Goal: Task Accomplishment & Management: Complete application form

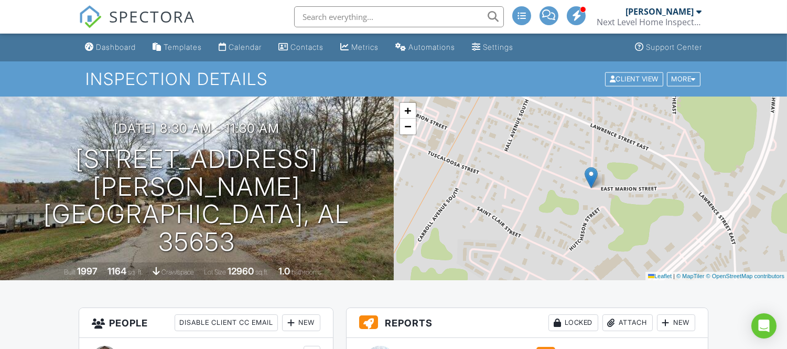
click at [684, 87] on h1 "Inspection Details" at bounding box center [393, 79] width 616 height 18
click at [684, 83] on div "More" at bounding box center [684, 79] width 34 height 14
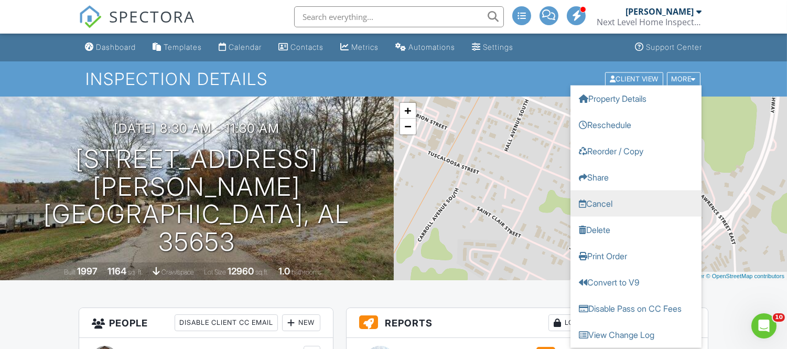
click at [594, 200] on link "Cancel" at bounding box center [635, 203] width 131 height 26
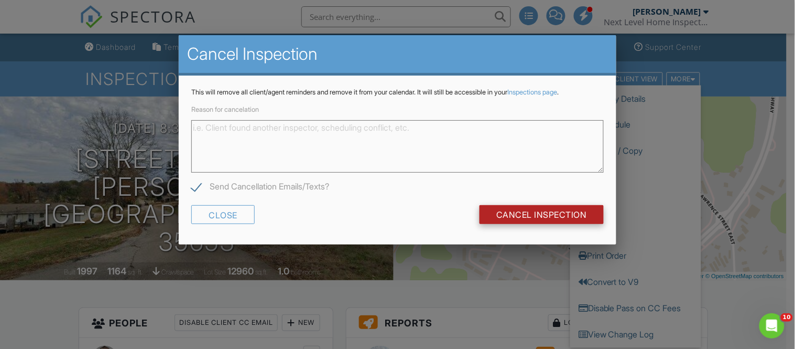
click at [559, 218] on input "Cancel Inspection" at bounding box center [542, 214] width 124 height 19
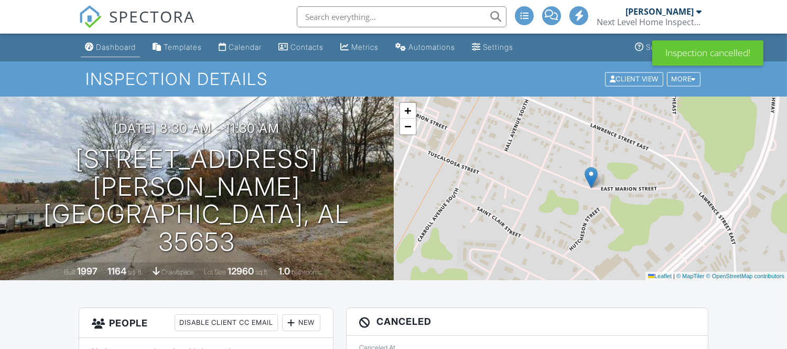
click at [116, 50] on div "Dashboard" at bounding box center [116, 46] width 40 height 9
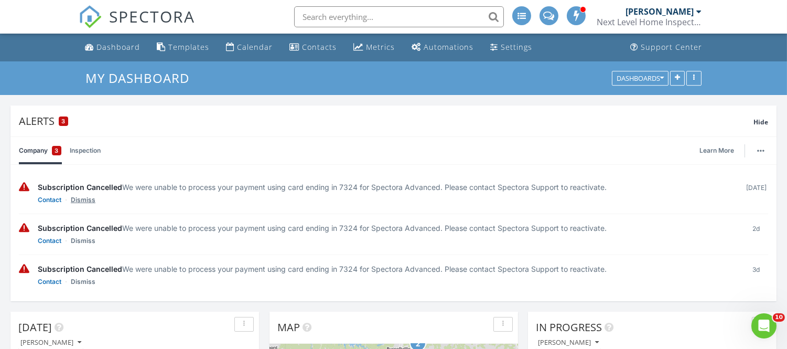
click at [88, 200] on link "Dismiss" at bounding box center [83, 200] width 25 height 10
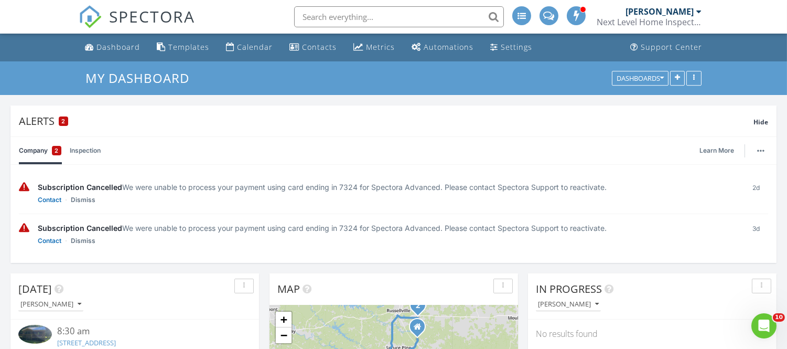
click at [88, 200] on link "Dismiss" at bounding box center [83, 200] width 25 height 10
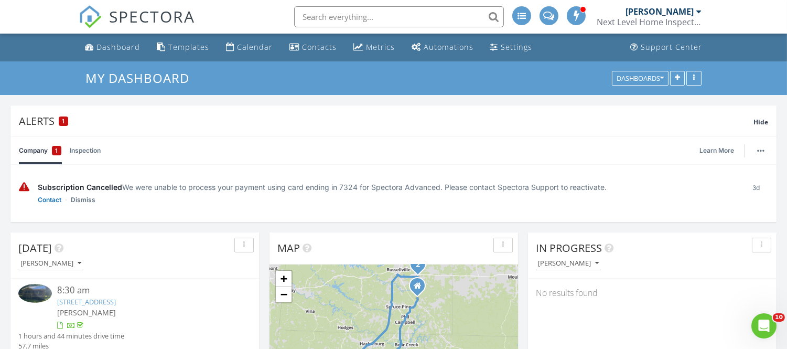
click at [88, 200] on link "Dismiss" at bounding box center [83, 200] width 25 height 10
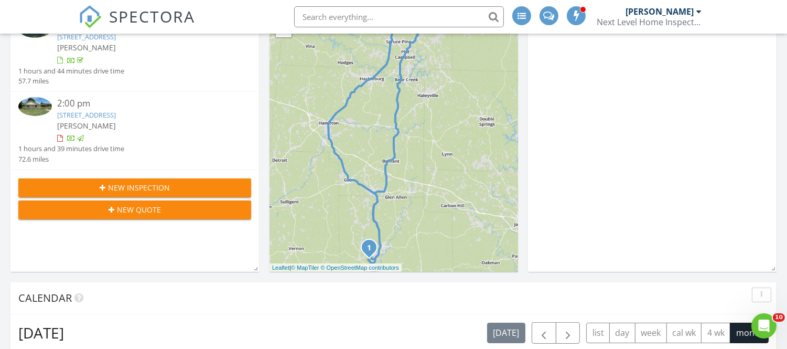
scroll to position [337, 0]
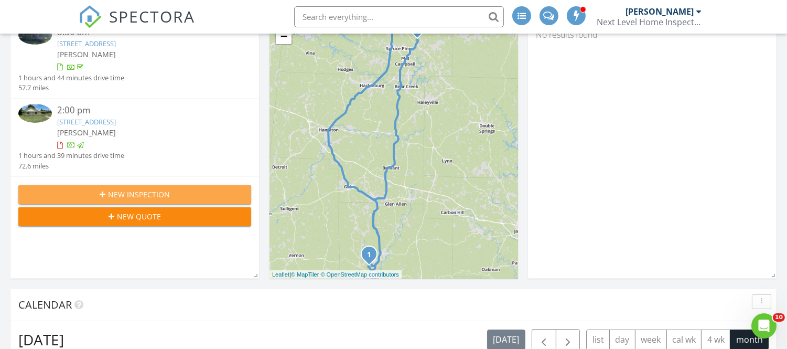
click at [151, 191] on span "New Inspection" at bounding box center [139, 194] width 62 height 11
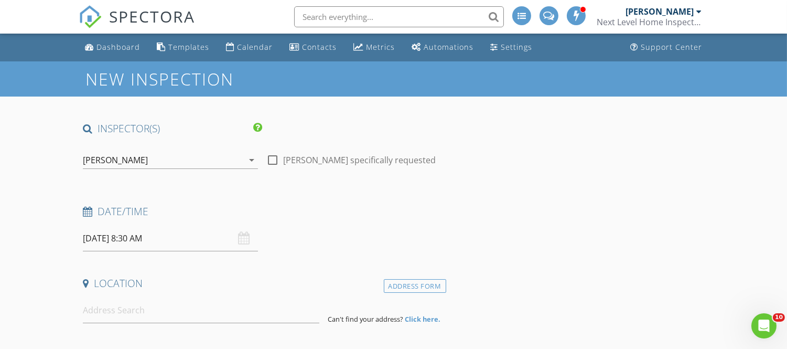
click at [102, 239] on input "[DATE] 8:30 AM" at bounding box center [170, 238] width 175 height 26
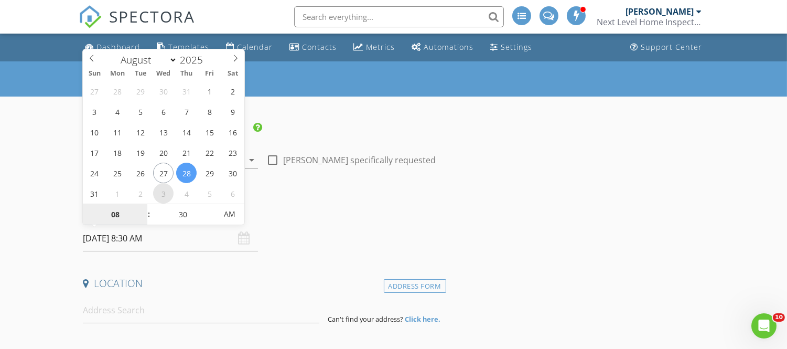
select select "8"
type input "09/03/2025 8:30 AM"
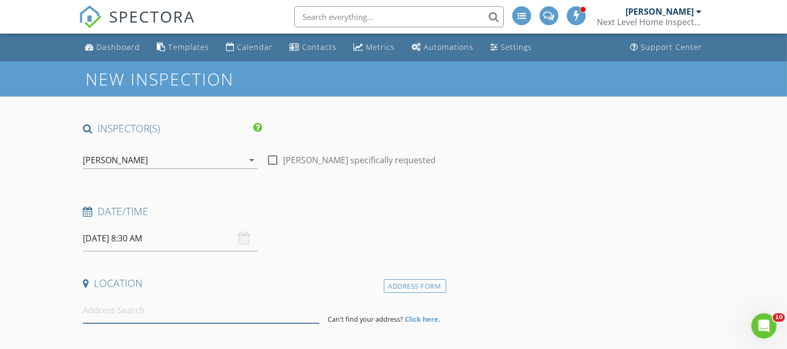
click at [145, 303] on input at bounding box center [201, 310] width 236 height 26
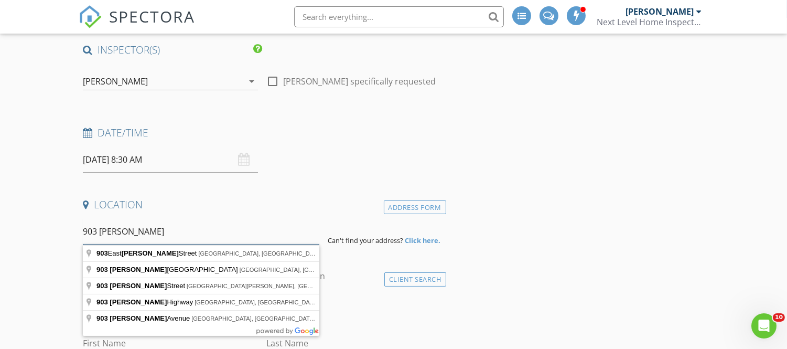
scroll to position [82, 0]
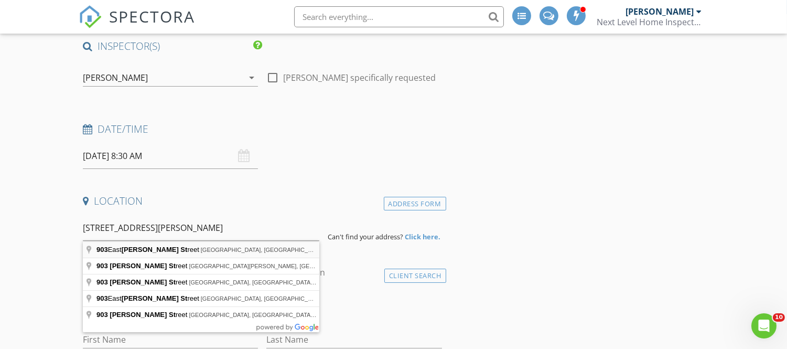
type input "903 East Marion Street, Russellville, AL, USA"
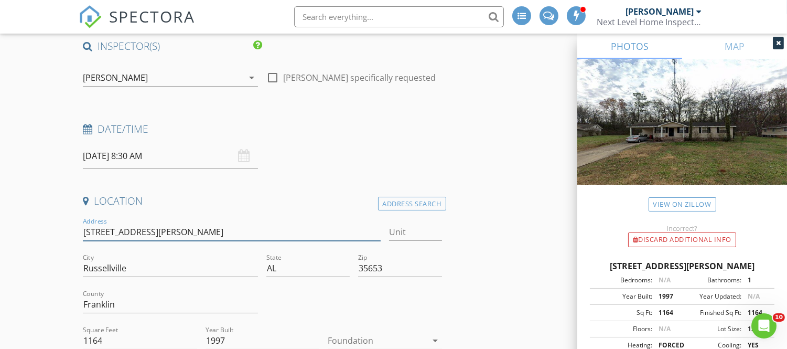
click at [103, 233] on input "903 E Marion St" at bounding box center [232, 231] width 298 height 17
type input "903 Marion St"
click at [158, 237] on input "903 Marion St" at bounding box center [232, 231] width 298 height 17
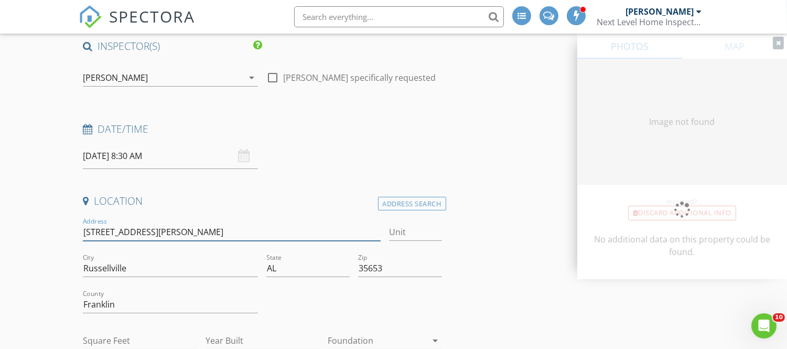
type input "1164"
type input "1997"
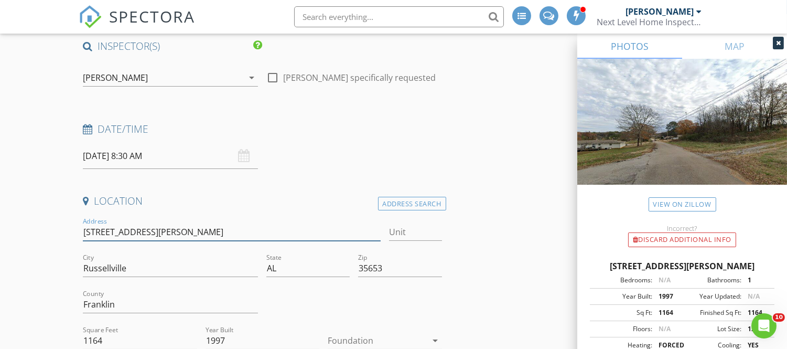
type input "903 Marion St SE"
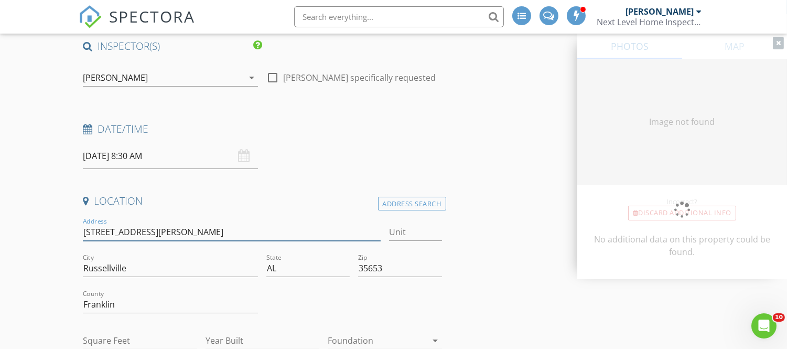
type input "1164"
type input "1997"
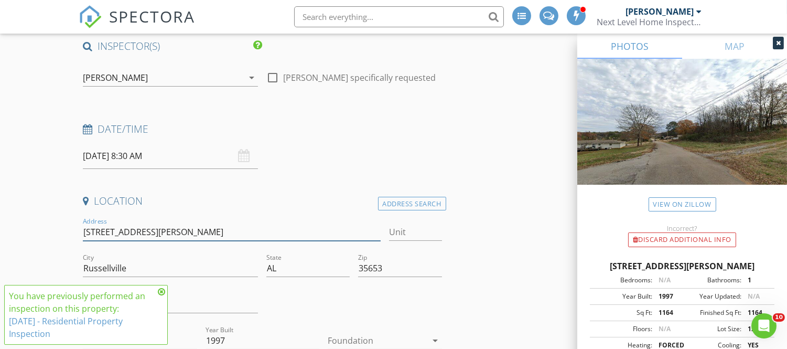
type input "903 Marion St SE"
click at [158, 291] on icon at bounding box center [161, 291] width 7 height 8
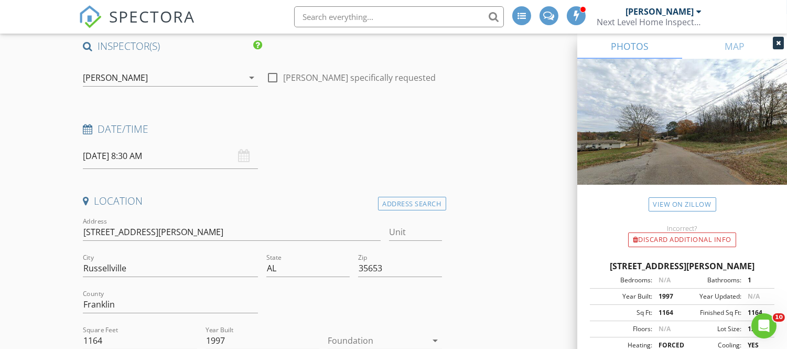
scroll to position [197, 0]
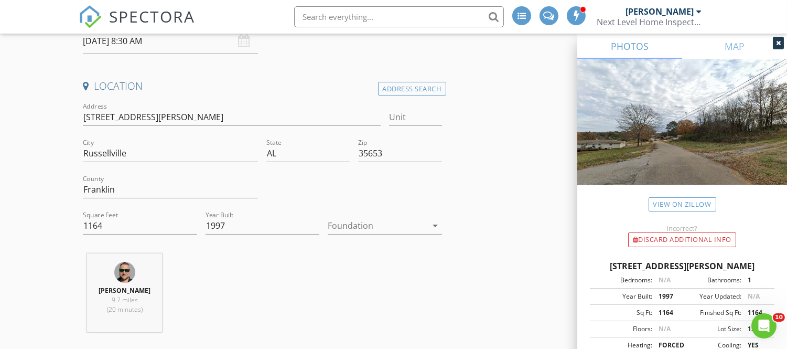
click at [360, 228] on div at bounding box center [377, 225] width 99 height 17
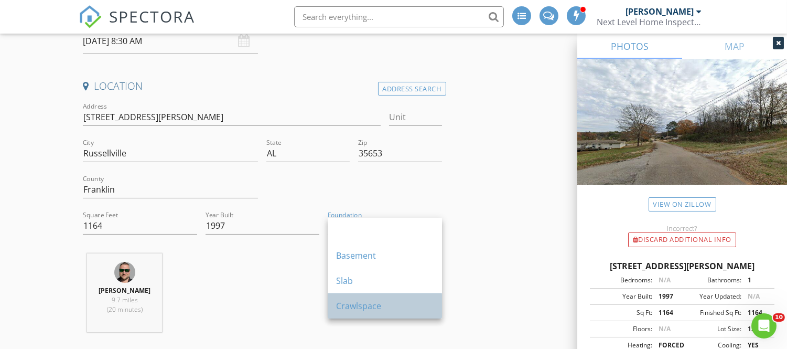
click at [355, 300] on div "Crawlspace" at bounding box center [385, 305] width 98 height 13
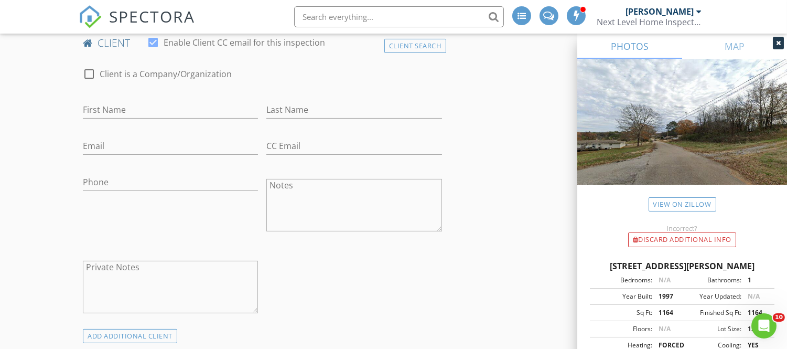
scroll to position [557, 0]
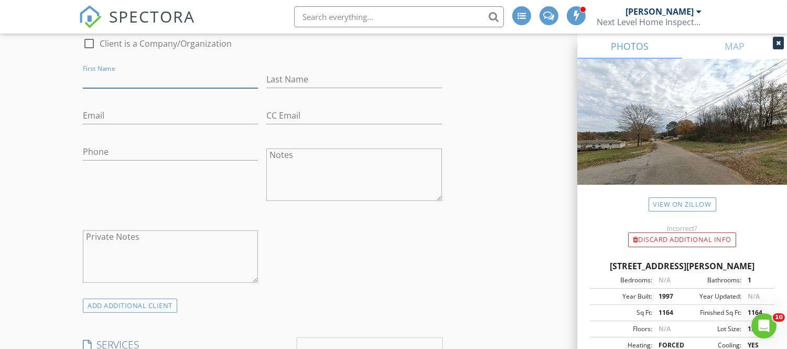
click at [152, 77] on input "First Name" at bounding box center [170, 79] width 175 height 17
type input "Oscar"
type input "M"
type input "Aguirre"
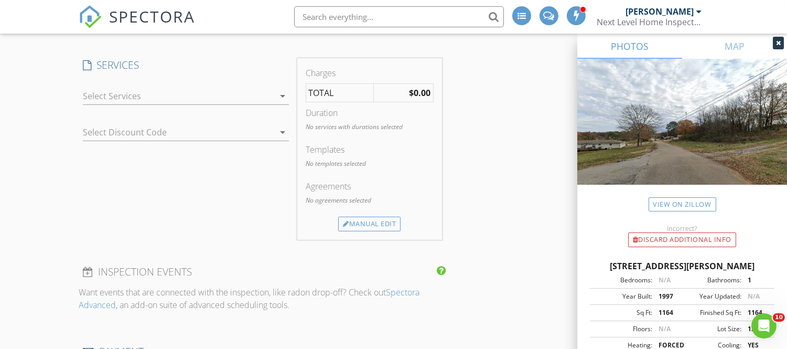
scroll to position [839, 0]
click at [154, 98] on div at bounding box center [178, 95] width 191 height 17
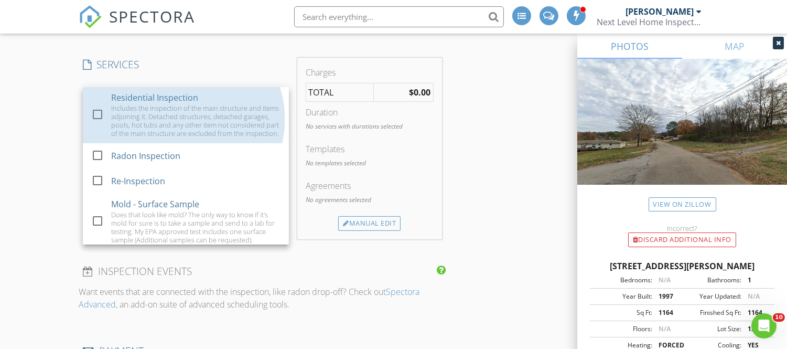
click at [154, 98] on div "Residential Inspection" at bounding box center [154, 97] width 87 height 13
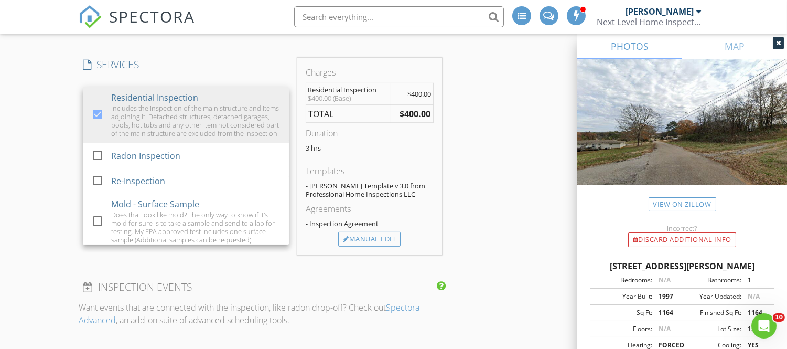
click at [211, 61] on h4 "SERVICES" at bounding box center [186, 65] width 206 height 14
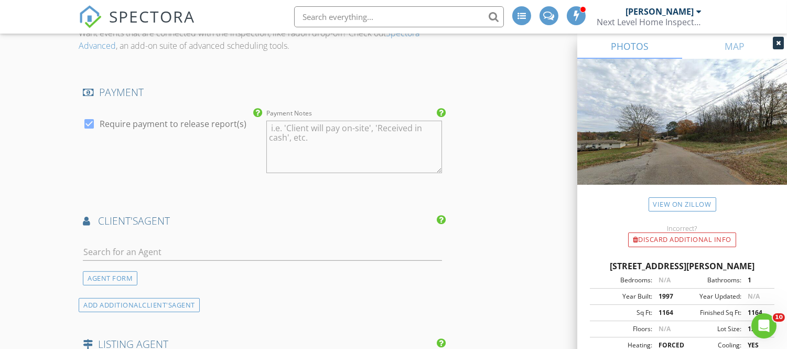
scroll to position [1118, 0]
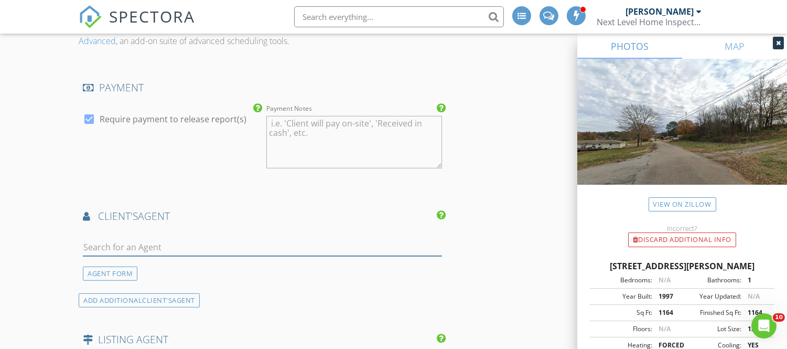
click at [187, 251] on input "text" at bounding box center [262, 247] width 359 height 17
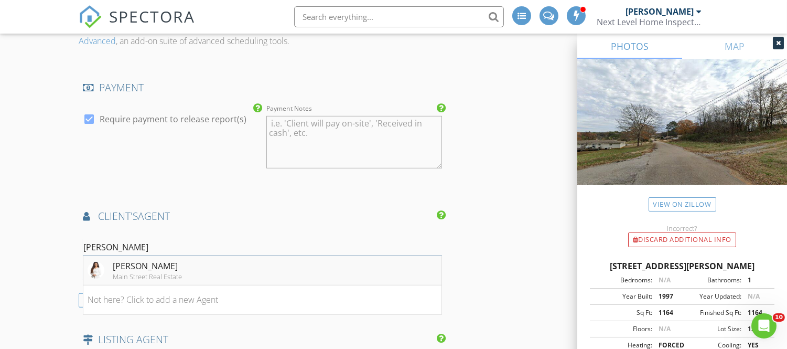
type input "Hanny"
click at [156, 265] on div "Hanny Witt" at bounding box center [147, 266] width 69 height 13
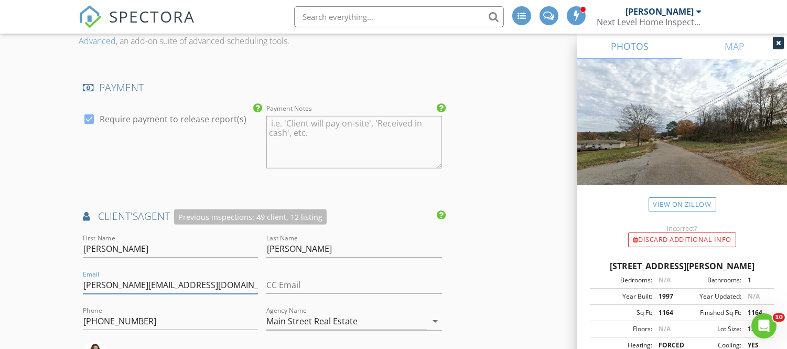
drag, startPoint x: 176, startPoint y: 284, endPoint x: 77, endPoint y: 290, distance: 99.3
click at [77, 290] on div "New Inspection INSPECTOR(S) check_box Eric West PRIMARY Eric West arrow_drop_do…" at bounding box center [393, 24] width 787 height 2162
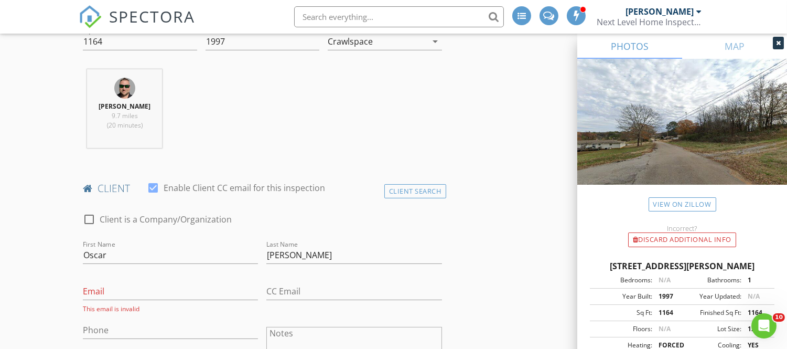
scroll to position [377, 0]
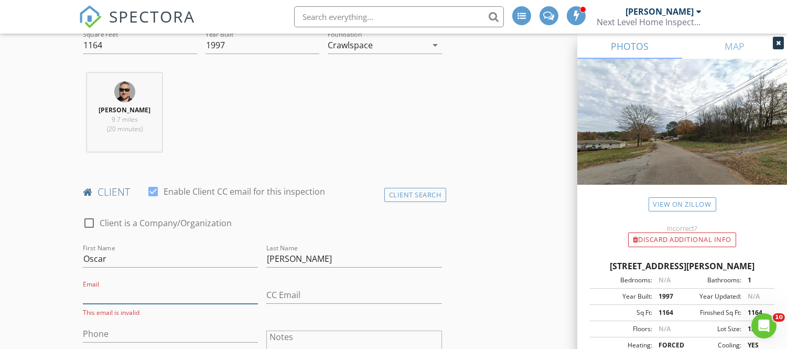
click at [113, 295] on input "Email" at bounding box center [170, 294] width 175 height 17
paste input "hannyfig@yahoo.com"
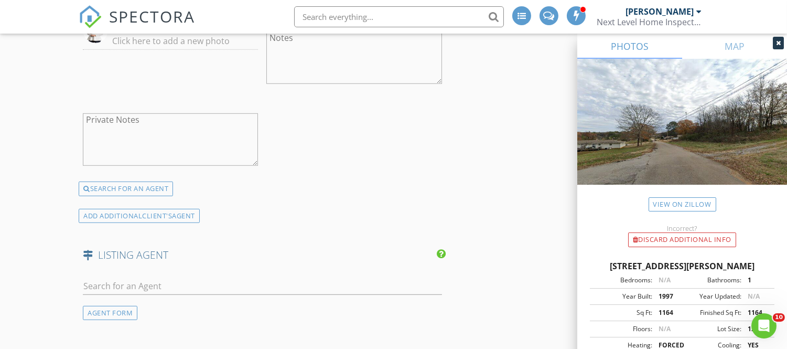
scroll to position [1466, 0]
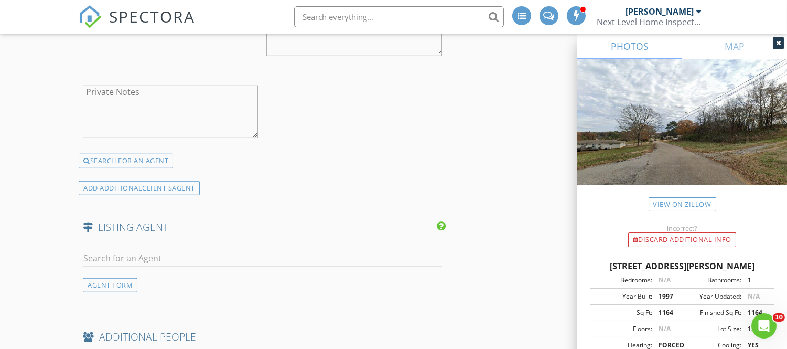
type input "hannyfig@yahoo.com"
click at [186, 262] on input "text" at bounding box center [262, 258] width 359 height 17
type input "R"
click at [132, 283] on div "AGENT FORM" at bounding box center [110, 285] width 55 height 14
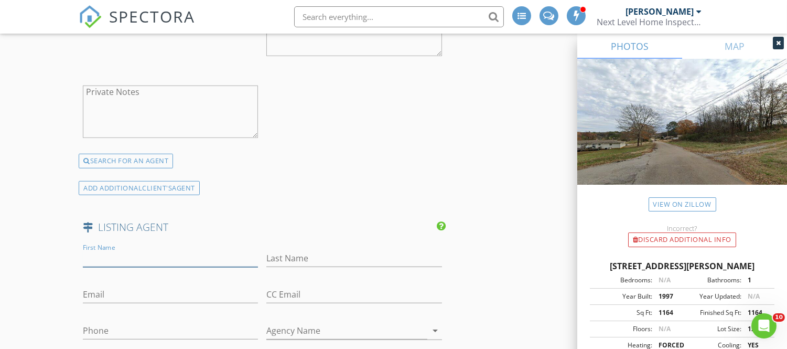
click at [117, 257] on input "First Name" at bounding box center [170, 258] width 175 height 17
type input "Rene'"
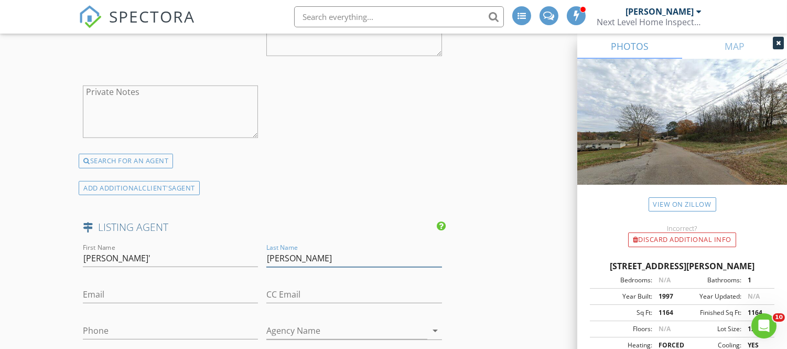
type input "McCurry"
click at [116, 299] on input "Email" at bounding box center [170, 294] width 175 height 17
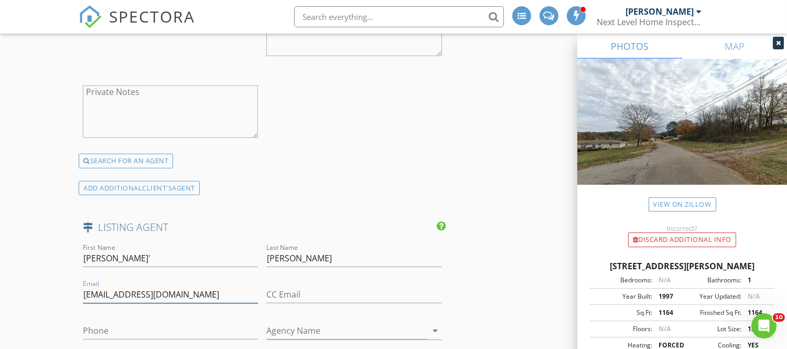
type input "renemccurry@me.com"
type input "256-508-4721"
click at [312, 321] on div "Agency Name arrow_drop_down" at bounding box center [353, 333] width 175 height 35
click at [313, 328] on input "Agency Name" at bounding box center [346, 330] width 160 height 17
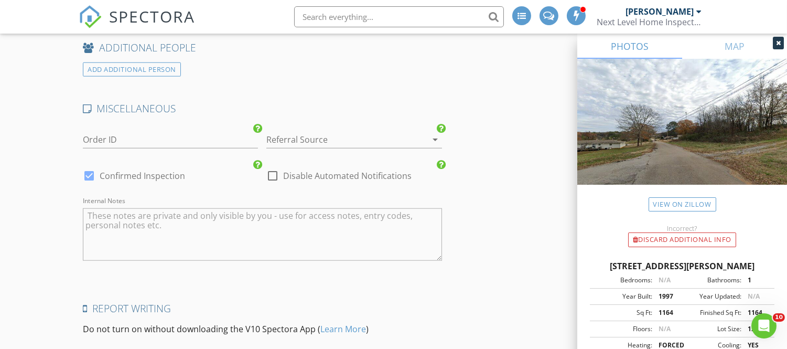
scroll to position [2124, 0]
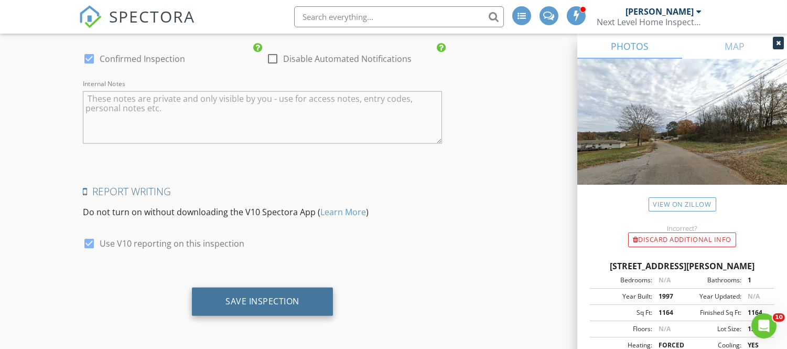
type input "Coldwell Banker First"
click at [255, 300] on div "Save Inspection" at bounding box center [262, 301] width 74 height 10
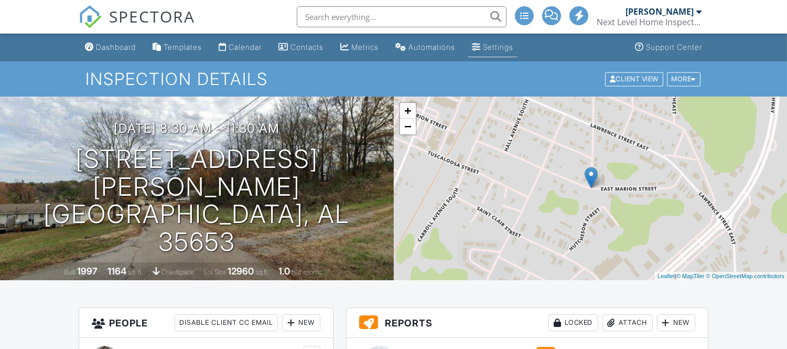
click at [505, 48] on div "Settings" at bounding box center [498, 46] width 30 height 9
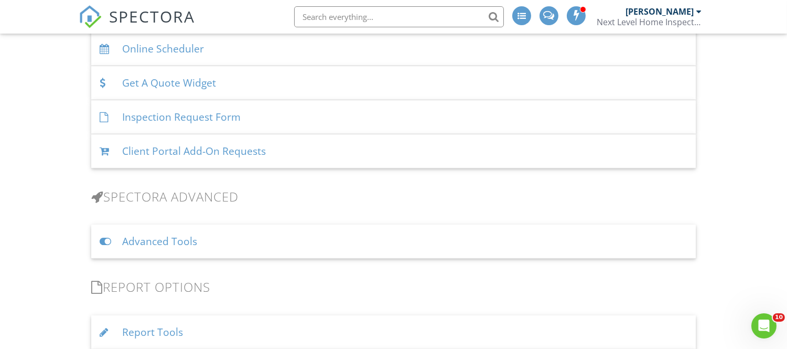
scroll to position [755, 0]
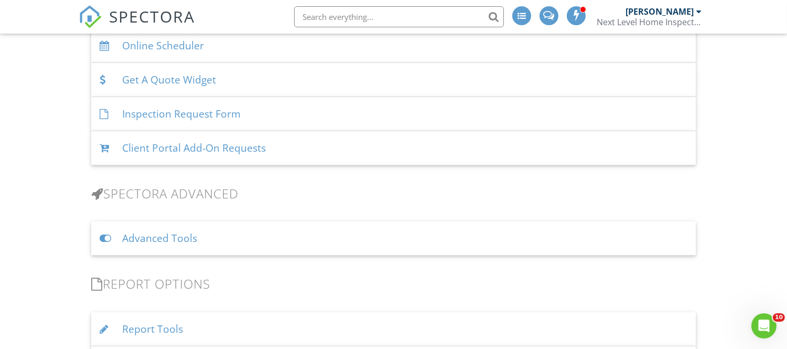
click at [186, 240] on div "Advanced Tools" at bounding box center [393, 238] width 604 height 34
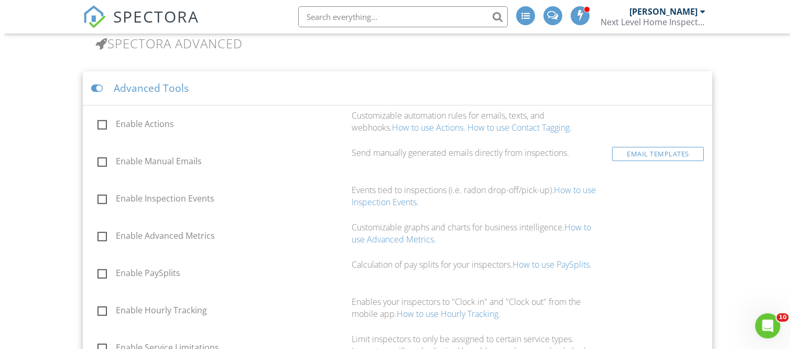
scroll to position [906, 0]
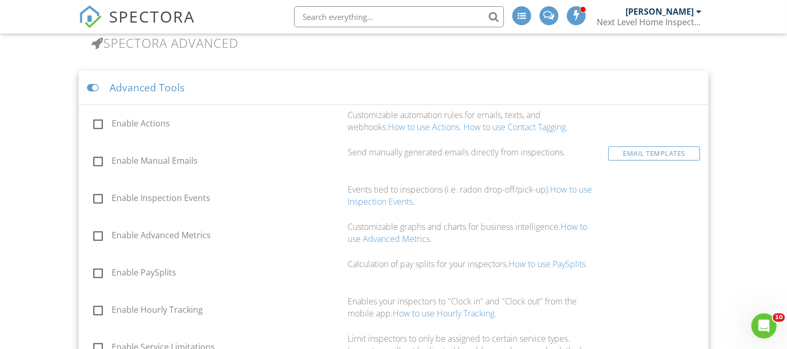
click at [100, 123] on label "Enable Actions" at bounding box center [217, 124] width 248 height 13
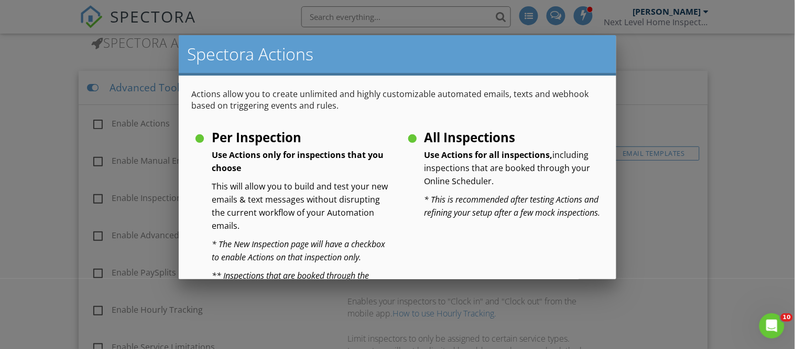
click at [195, 137] on label "Per Inspection Use Actions only for inspections that you choose This will allow…" at bounding box center [291, 138] width 196 height 13
radio input "true"
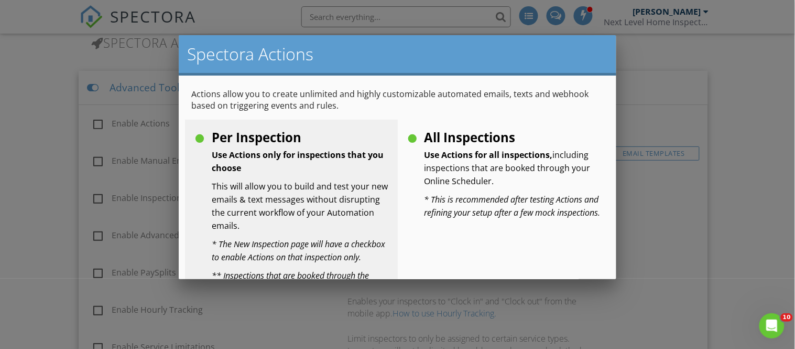
scroll to position [161, 0]
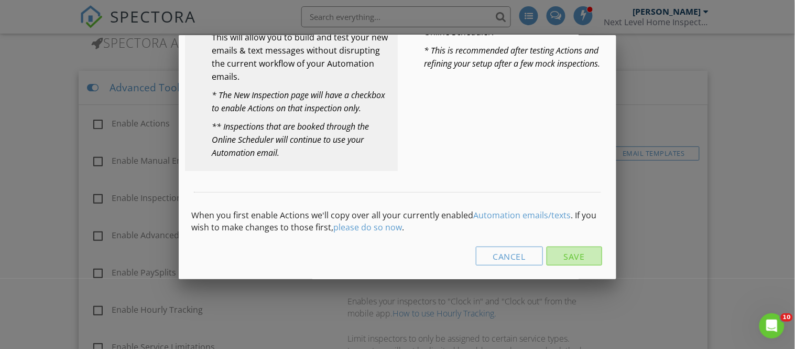
click at [555, 256] on button "Save" at bounding box center [575, 255] width 56 height 19
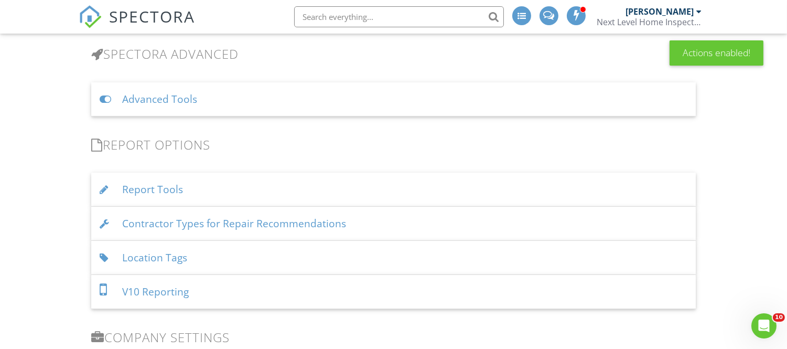
scroll to position [906, 0]
click at [165, 103] on div "Advanced Tools" at bounding box center [393, 99] width 604 height 34
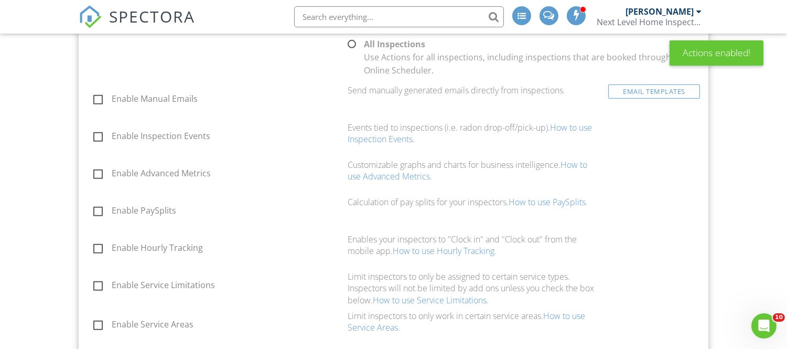
scroll to position [1051, 0]
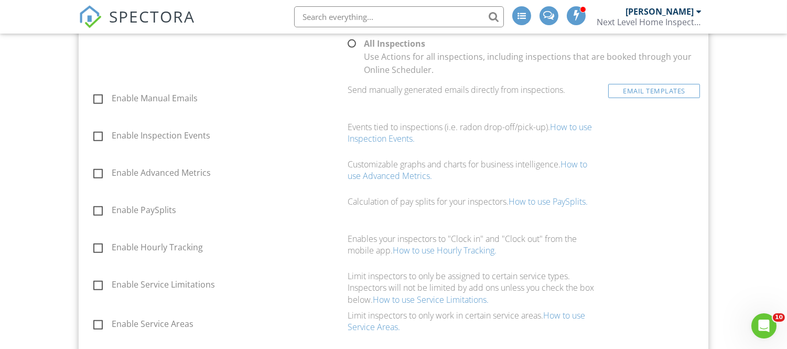
click at [100, 135] on label "Enable Inspection Events" at bounding box center [217, 137] width 248 height 13
click at [94, 135] on input "Enable Inspection Events" at bounding box center [90, 137] width 7 height 7
checkbox input "true"
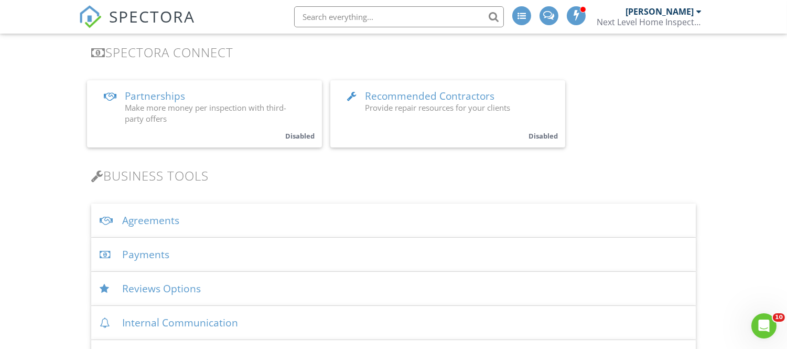
scroll to position [0, 0]
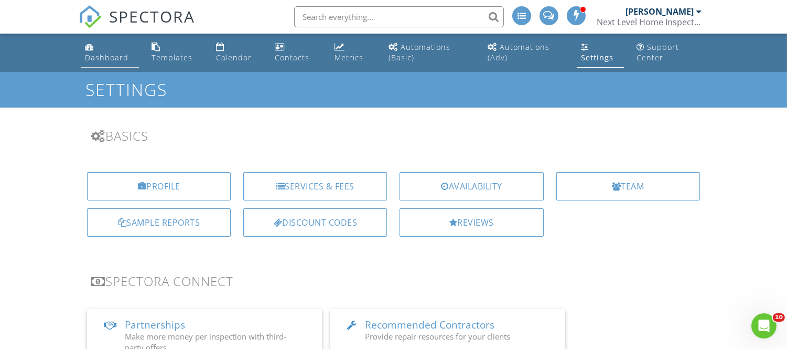
click at [105, 57] on div "Dashboard" at bounding box center [107, 57] width 44 height 10
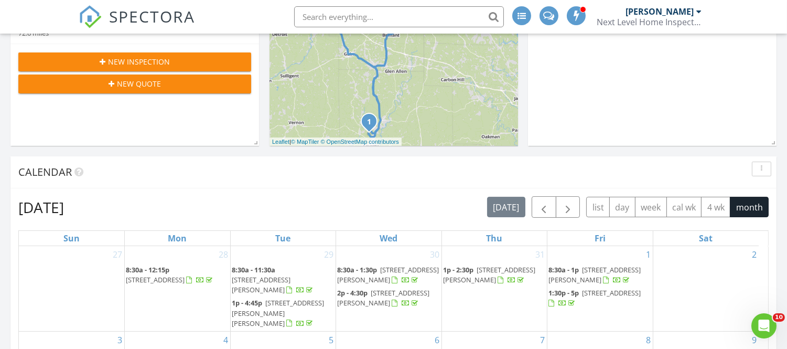
scroll to position [315, 0]
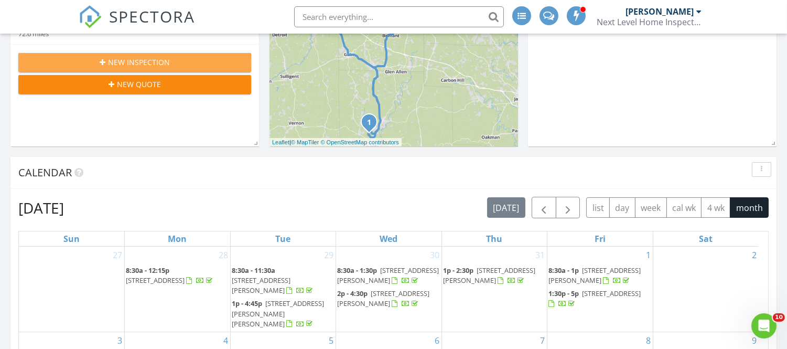
click at [100, 62] on icon "button" at bounding box center [103, 62] width 6 height 7
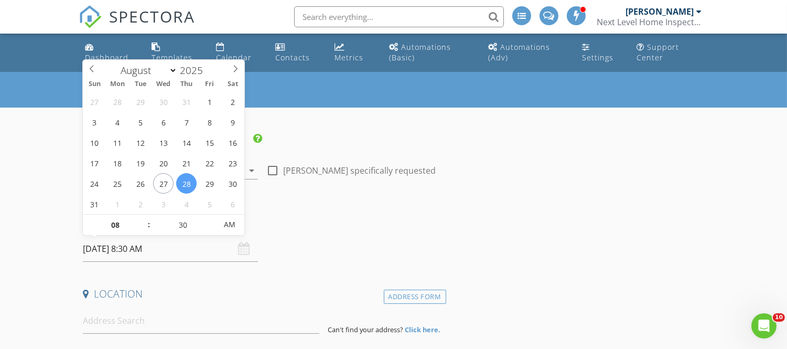
click at [97, 250] on input "[DATE] 8:30 AM" at bounding box center [170, 249] width 175 height 26
select select "8"
type input "[DATE] 8:30 AM"
type input "09"
type input "[DATE] 9:30 AM"
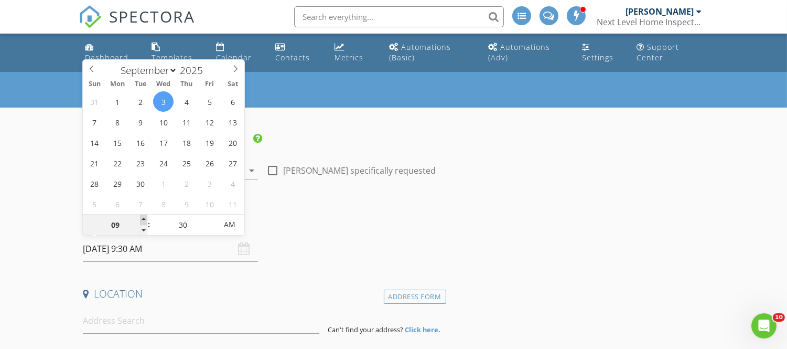
click at [142, 215] on span at bounding box center [143, 219] width 7 height 10
type input "10"
type input "09/03/2025 10:30 AM"
click at [142, 215] on span at bounding box center [143, 219] width 7 height 10
type input "11"
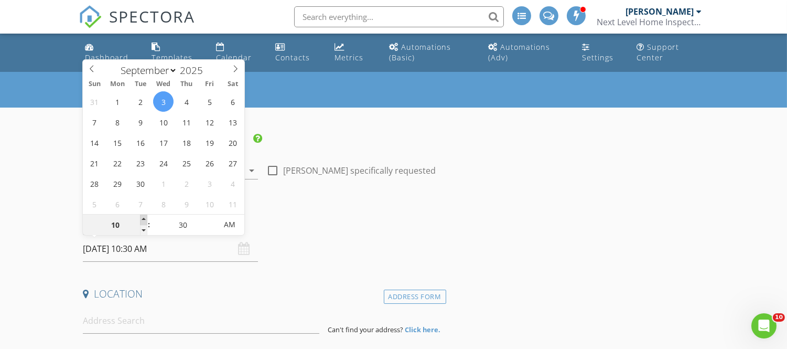
type input "09/03/2025 11:30 AM"
click at [142, 215] on span at bounding box center [143, 219] width 7 height 10
type input "12"
type input "09/03/2025 12:30 PM"
click at [142, 215] on span at bounding box center [143, 219] width 7 height 10
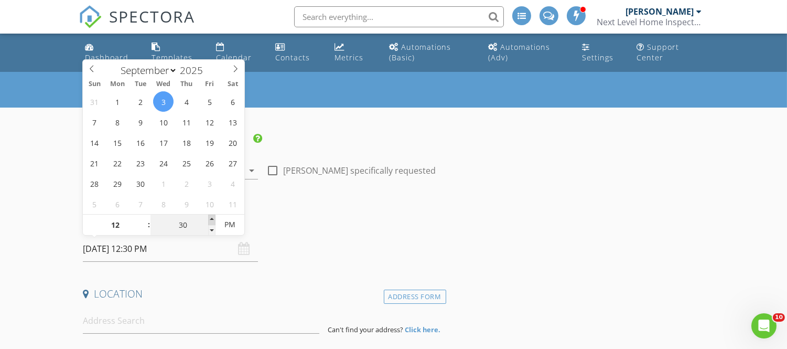
type input "35"
type input "09/03/2025 12:35 PM"
click at [211, 217] on span at bounding box center [211, 219] width 7 height 10
type input "40"
type input "09/03/2025 12:40 PM"
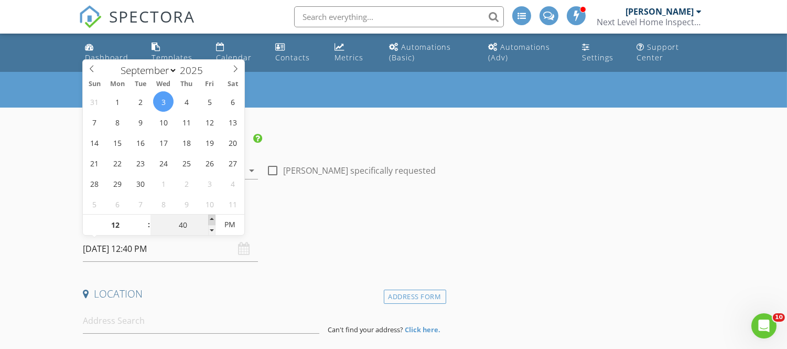
click at [211, 217] on span at bounding box center [211, 219] width 7 height 10
type input "45"
type input "09/03/2025 12:45 PM"
click at [211, 217] on span at bounding box center [211, 219] width 7 height 10
type input "50"
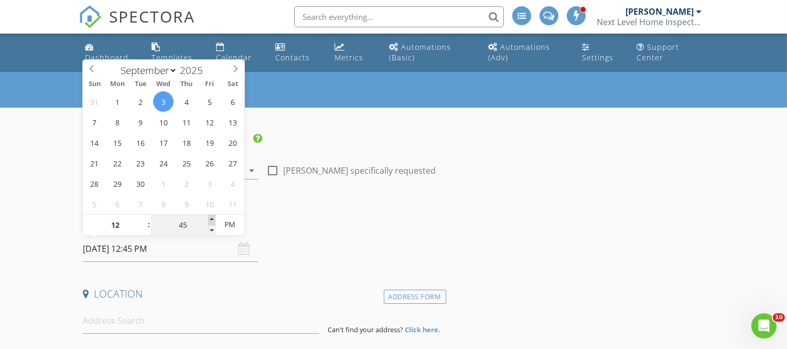
type input "09/03/2025 12:50 PM"
click at [211, 217] on span at bounding box center [211, 219] width 7 height 10
type input "55"
type input "09/03/2025 12:55 PM"
click at [211, 217] on span at bounding box center [211, 219] width 7 height 10
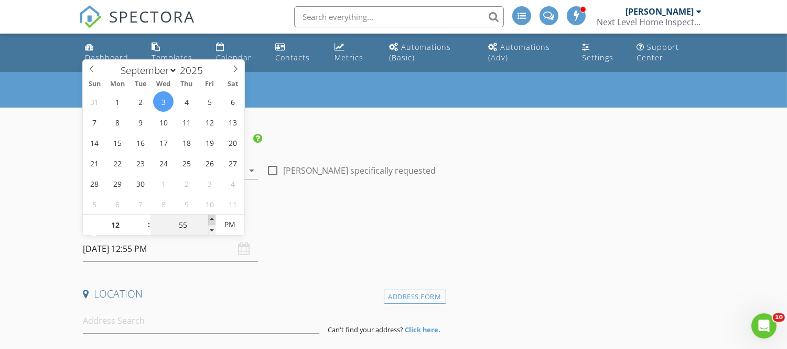
type input "01"
type input "00"
type input "09/03/2025 1:00 PM"
click at [211, 217] on span at bounding box center [211, 219] width 7 height 10
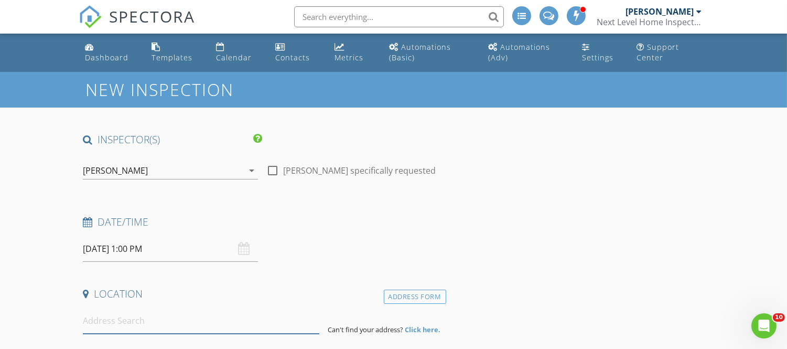
click at [163, 318] on input at bounding box center [201, 321] width 236 height 26
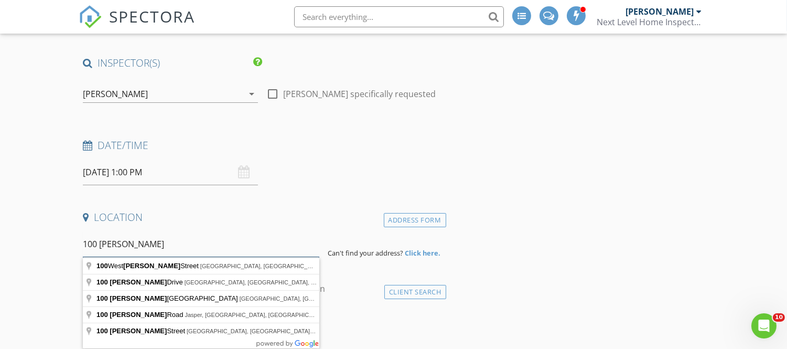
scroll to position [84, 0]
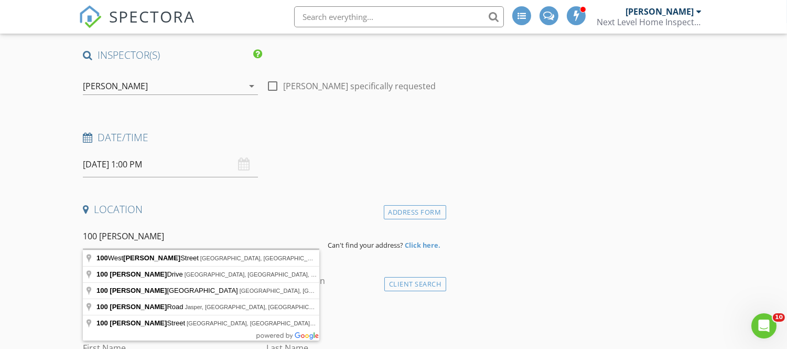
type input "100 Burton Hill Road, Sheffield, AL, USA"
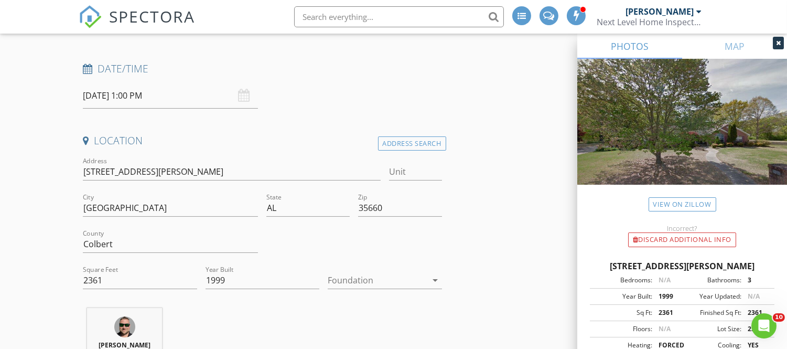
scroll to position [154, 0]
click at [381, 277] on div at bounding box center [377, 279] width 99 height 17
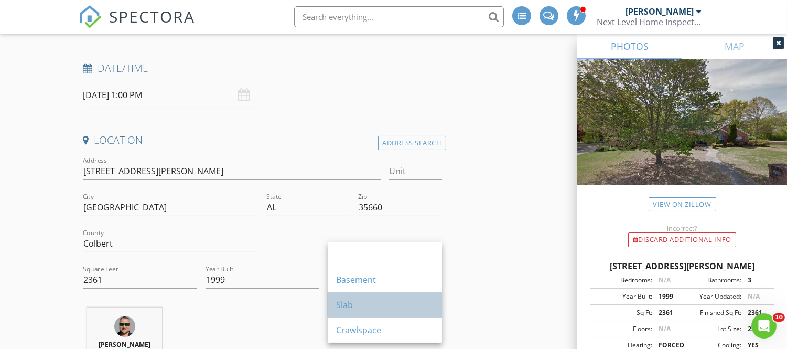
click at [378, 300] on div "Slab" at bounding box center [385, 304] width 98 height 13
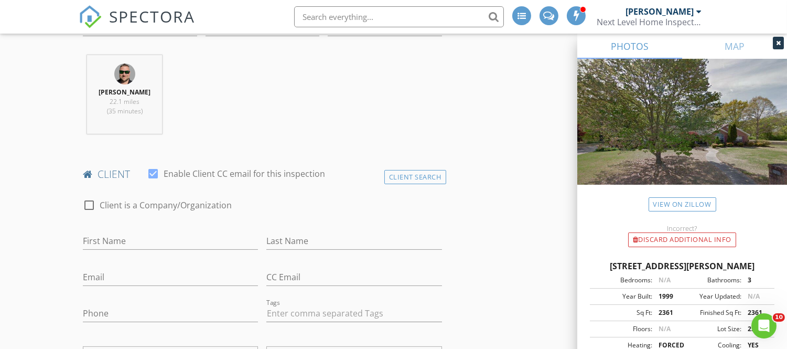
scroll to position [407, 0]
click at [215, 239] on input "First Name" at bounding box center [170, 239] width 175 height 17
type input "Juan"
type input "Romero"
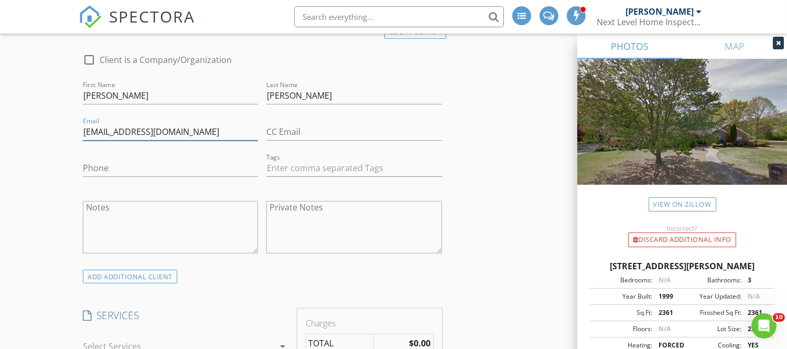
scroll to position [552, 0]
type input "1nito77@gmail.com"
click at [177, 278] on div "ADD ADDITIONAL client" at bounding box center [262, 275] width 367 height 14
click at [160, 275] on div "ADD ADDITIONAL client" at bounding box center [130, 276] width 94 height 14
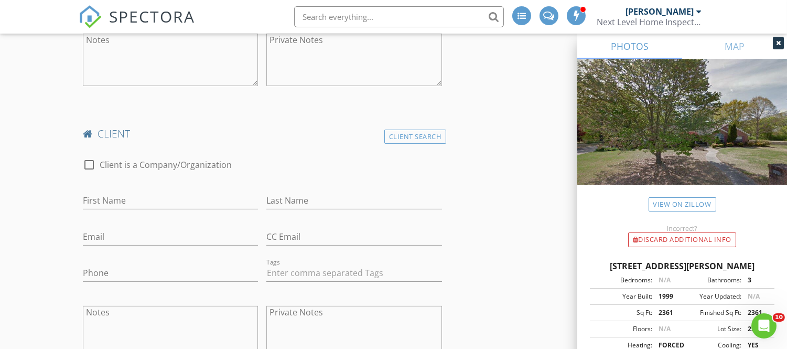
scroll to position [719, 0]
click at [148, 198] on input "First Name" at bounding box center [170, 199] width 175 height 17
type input "Chelsea"
type input "Romero"
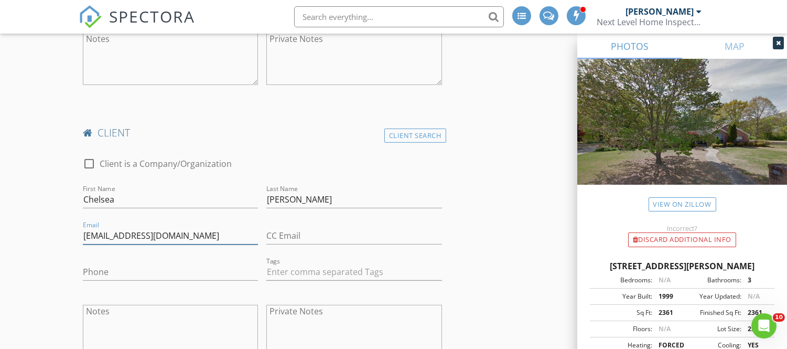
type input "chelwoo92@gmail.com"
click at [137, 269] on input "Phone" at bounding box center [170, 271] width 175 height 17
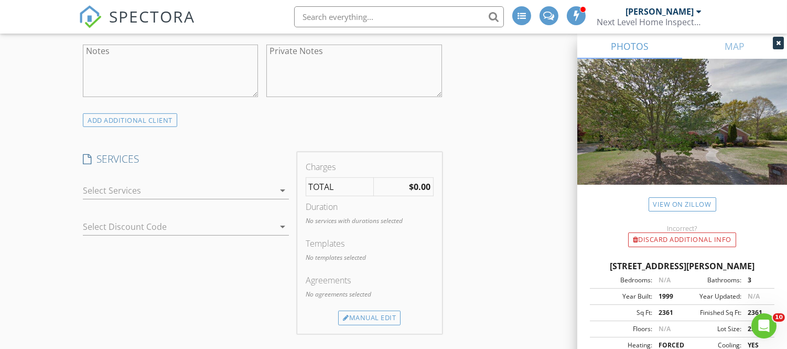
scroll to position [980, 0]
type input "618-367-4653"
click at [161, 187] on div at bounding box center [178, 189] width 191 height 17
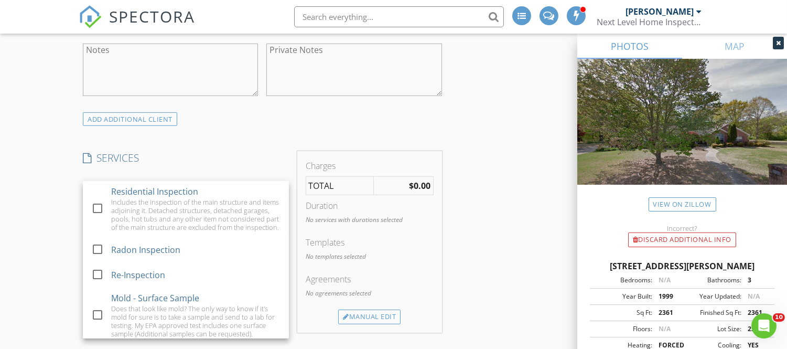
click at [161, 187] on div "Residential Inspection" at bounding box center [154, 191] width 87 height 13
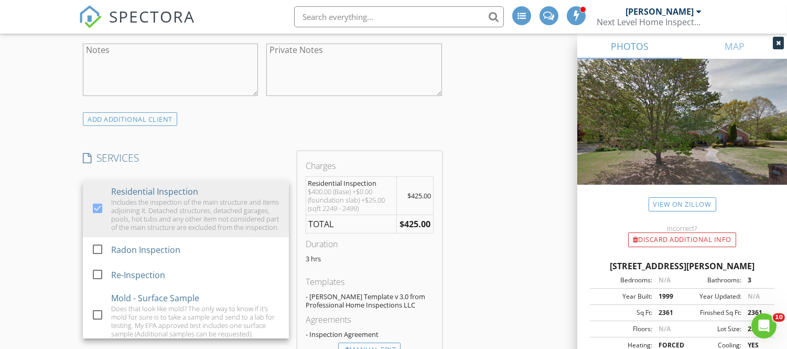
click at [227, 132] on div "INSPECTOR(S) check_box Eric West PRIMARY Eric West arrow_drop_down check_box_ou…" at bounding box center [262, 202] width 367 height 2100
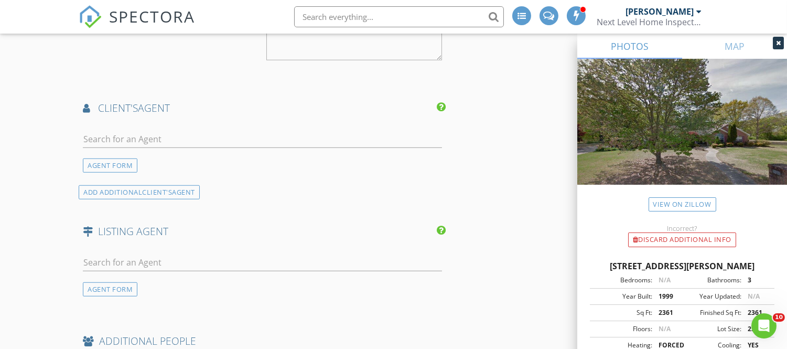
scroll to position [1471, 0]
click at [201, 144] on input "text" at bounding box center [262, 138] width 359 height 17
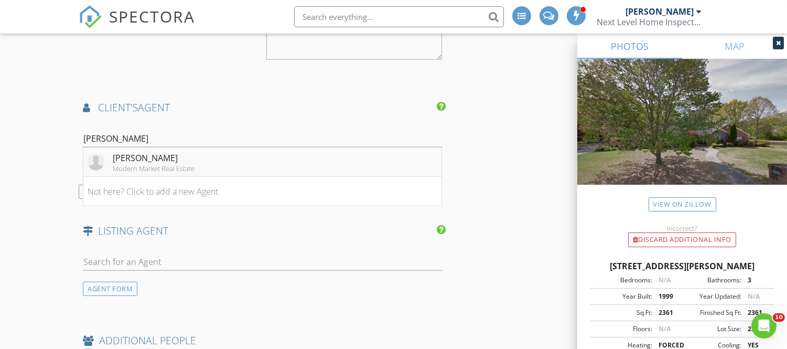
type input "Lyndi"
click at [181, 167] on div "Modern Market Real Estate" at bounding box center [154, 168] width 82 height 8
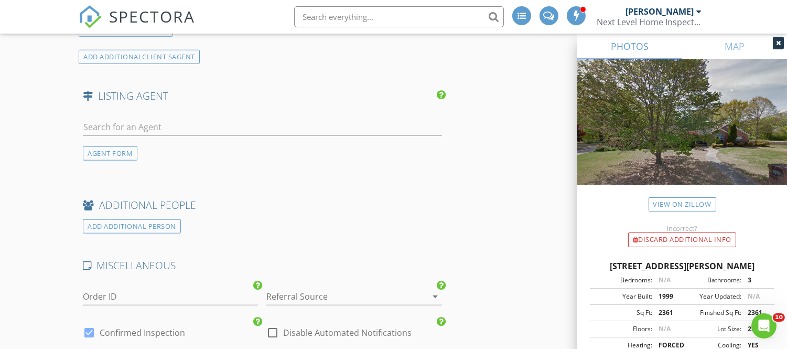
scroll to position [1807, 0]
click at [166, 128] on input "text" at bounding box center [262, 125] width 359 height 17
type input "aaron"
click at [160, 147] on div "Aaron Irons" at bounding box center [145, 144] width 65 height 13
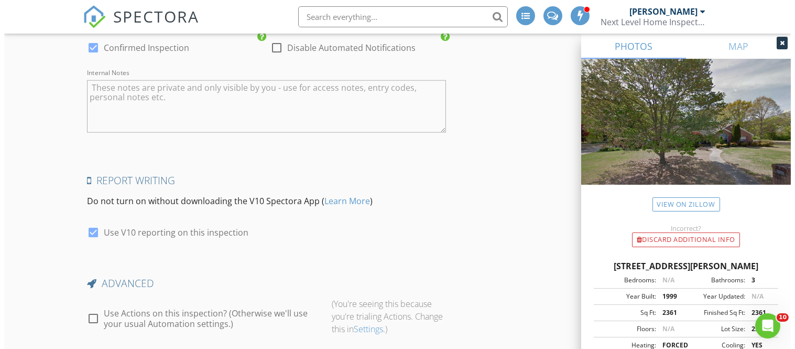
scroll to position [2384, 0]
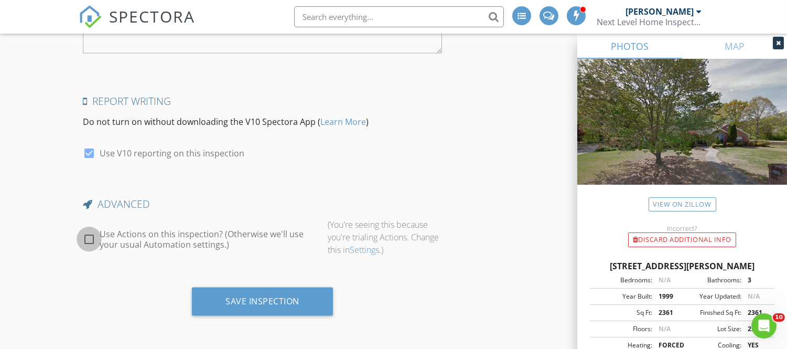
click at [88, 234] on div at bounding box center [89, 239] width 18 height 18
checkbox input "true"
click at [357, 239] on div "Preview Actions" at bounding box center [367, 240] width 79 height 15
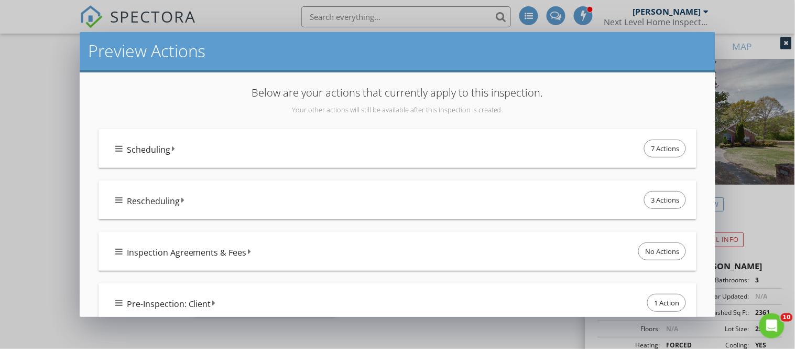
click at [116, 147] on icon at bounding box center [118, 148] width 7 height 8
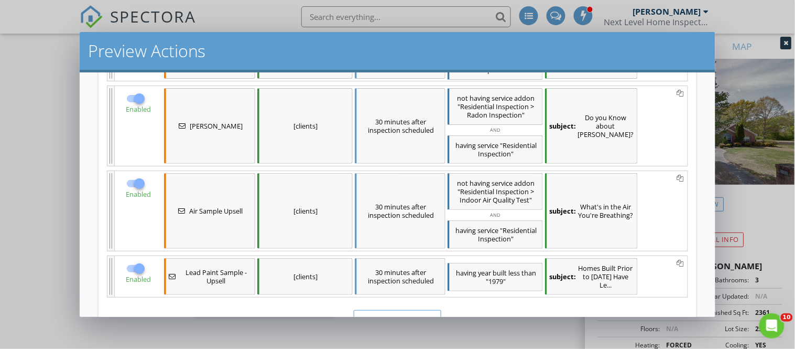
scroll to position [285, 0]
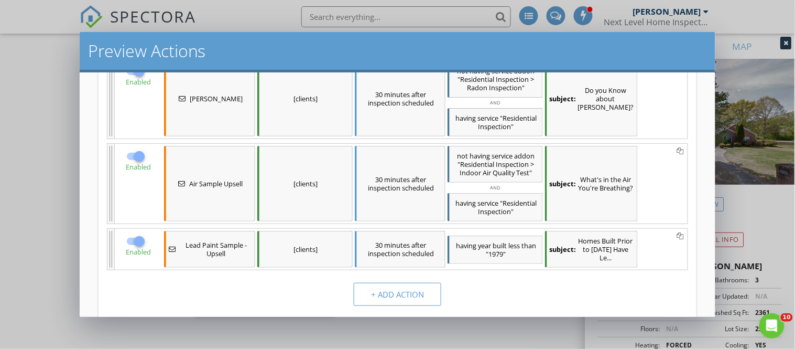
click at [140, 159] on div at bounding box center [140, 156] width 18 height 18
checkbox input "false"
click at [135, 240] on div at bounding box center [140, 241] width 18 height 18
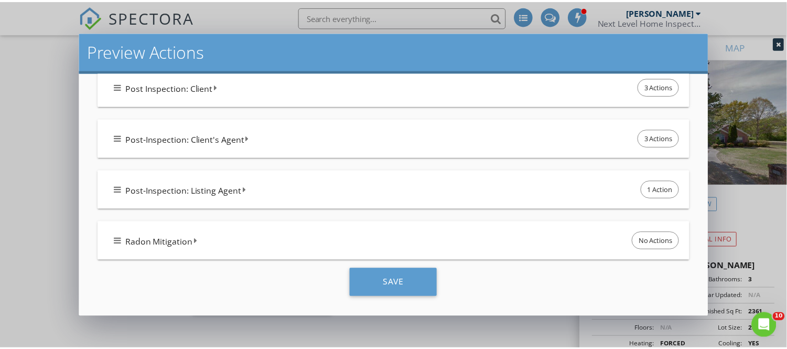
scroll to position [859, 0]
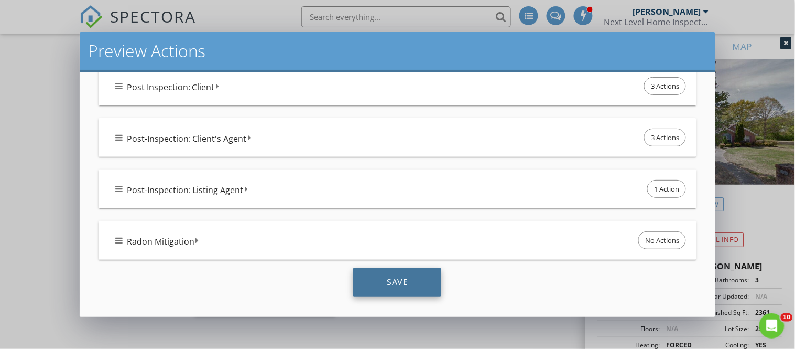
click at [396, 285] on div "Save" at bounding box center [397, 282] width 88 height 28
checkbox input "true"
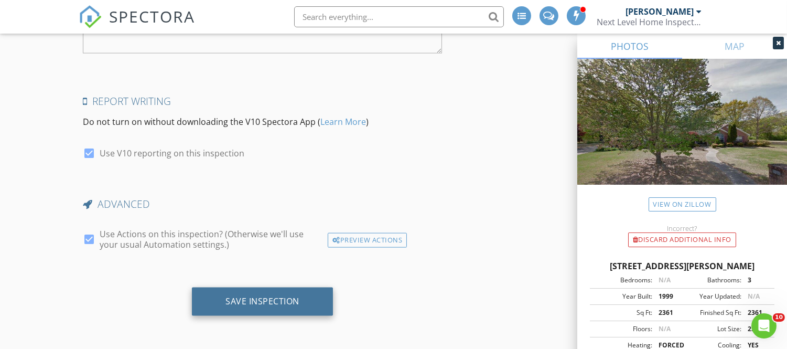
click at [281, 296] on div "Save Inspection" at bounding box center [262, 301] width 74 height 10
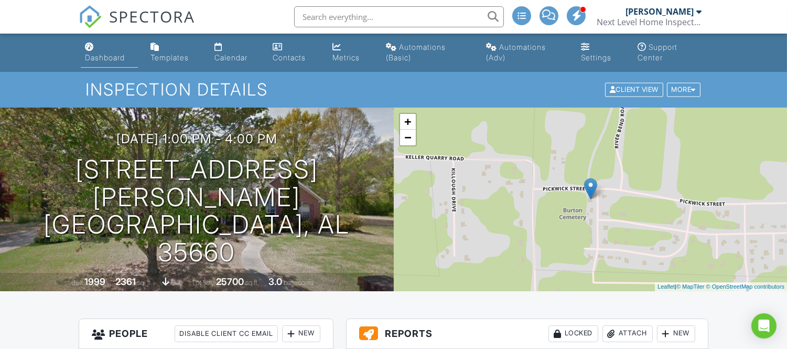
click at [109, 60] on div "Dashboard" at bounding box center [105, 57] width 40 height 9
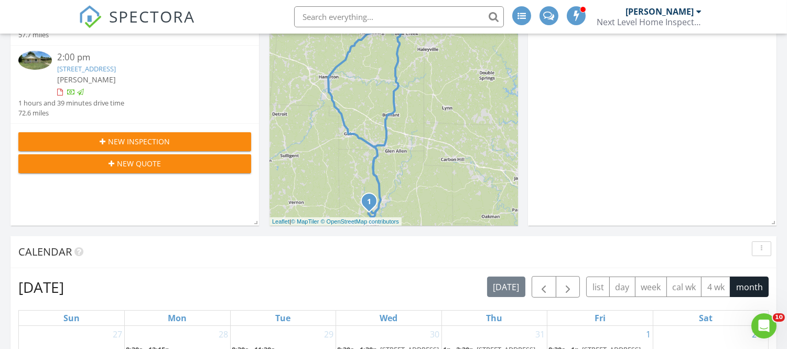
scroll to position [234, 0]
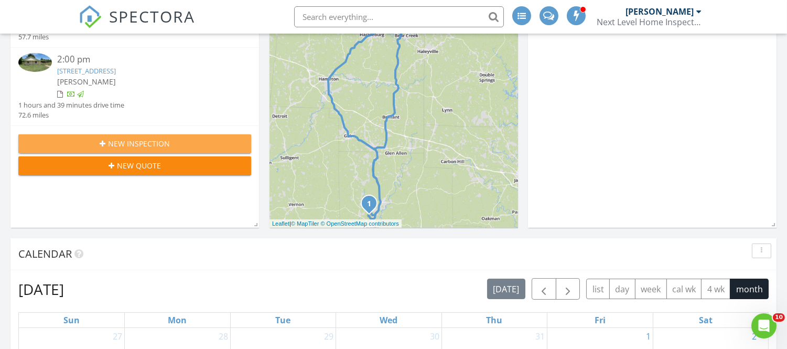
click at [128, 149] on button "New Inspection" at bounding box center [134, 143] width 233 height 19
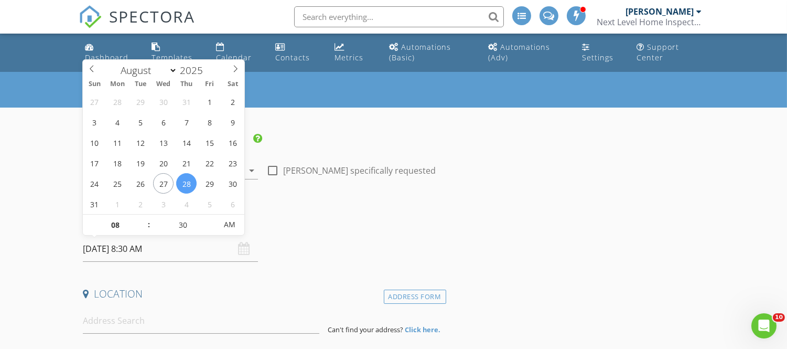
click at [109, 246] on input "[DATE] 8:30 AM" at bounding box center [170, 249] width 175 height 26
select select "8"
type input "[DATE] 8:30 AM"
type input "09"
type input "[DATE] 9:30 AM"
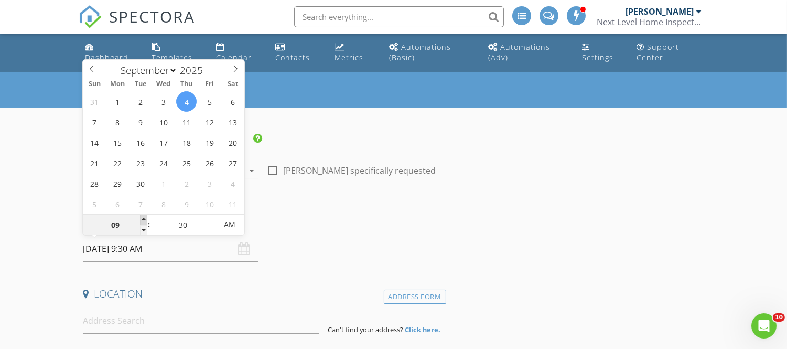
click at [143, 218] on span at bounding box center [143, 219] width 7 height 10
type input "10"
type input "[DATE] 10:30 AM"
click at [143, 218] on span at bounding box center [143, 219] width 7 height 10
type input "11"
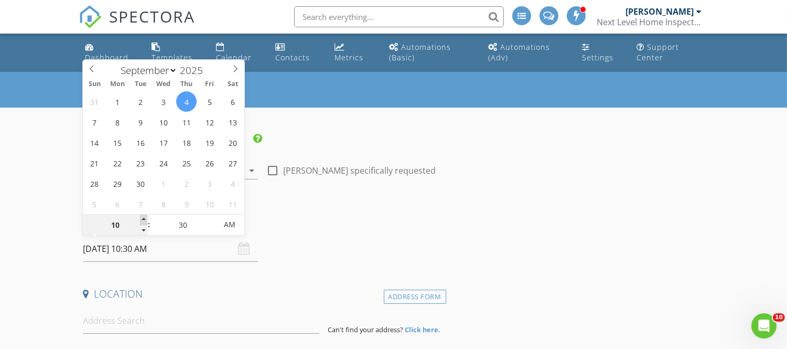
type input "[DATE] 11:30 AM"
click at [143, 218] on span at bounding box center [143, 219] width 7 height 10
type input "12"
type input "09/04/2025 12:30 PM"
click at [143, 218] on span at bounding box center [143, 219] width 7 height 10
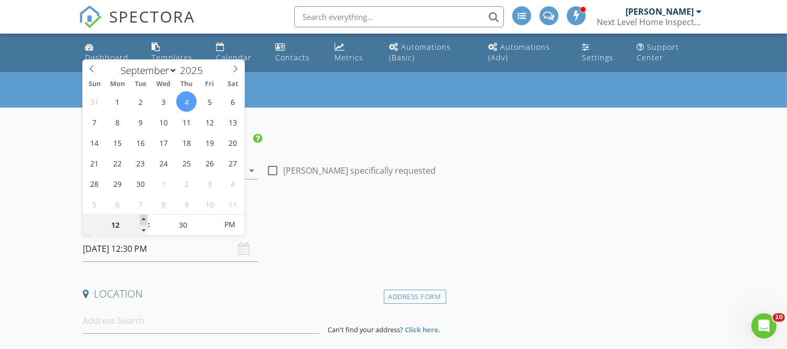
type input "01"
type input "09/04/2025 1:30 PM"
click at [143, 218] on span at bounding box center [143, 219] width 7 height 10
type input "02"
type input "09/04/2025 2:30 PM"
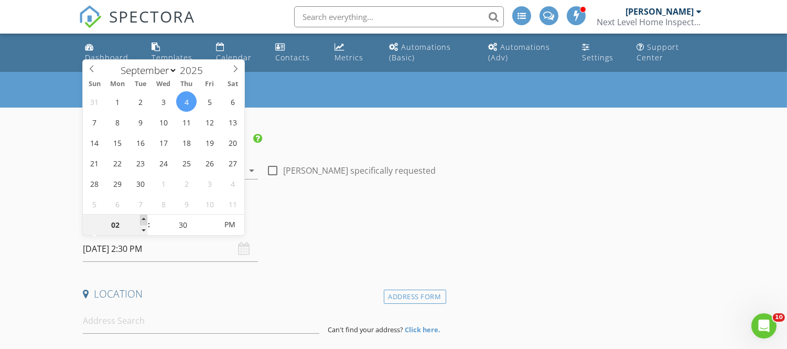
click at [143, 218] on span at bounding box center [143, 219] width 7 height 10
type input "25"
type input "09/04/2025 2:25 PM"
click at [213, 230] on span at bounding box center [211, 230] width 7 height 10
type input "20"
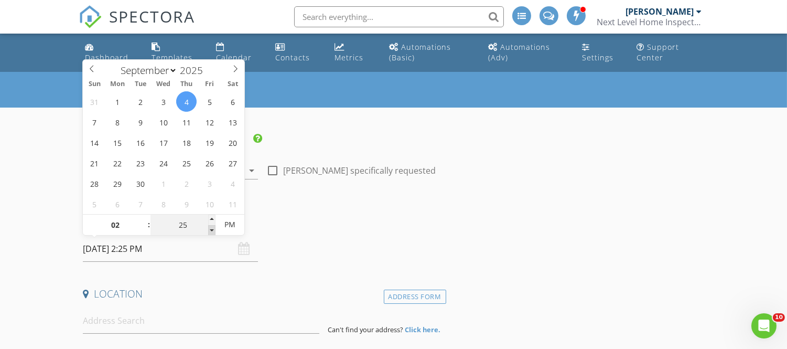
type input "09/04/2025 2:20 PM"
click at [213, 230] on span at bounding box center [211, 230] width 7 height 10
type input "15"
type input "09/04/2025 2:15 PM"
click at [213, 230] on span at bounding box center [211, 230] width 7 height 10
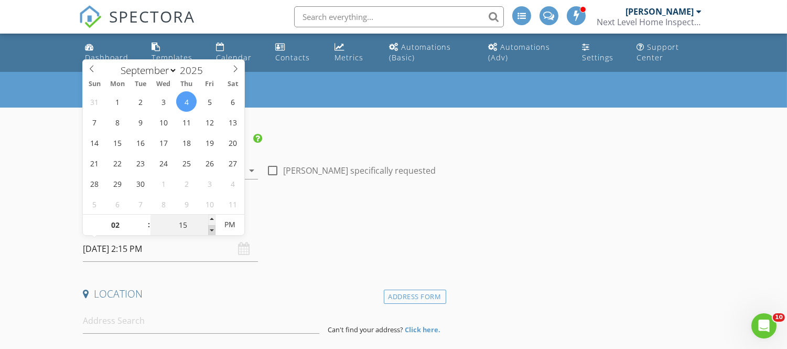
type input "10"
type input "09/04/2025 2:10 PM"
click at [213, 230] on span at bounding box center [211, 230] width 7 height 10
type input "05"
type input "09/04/2025 2:05 PM"
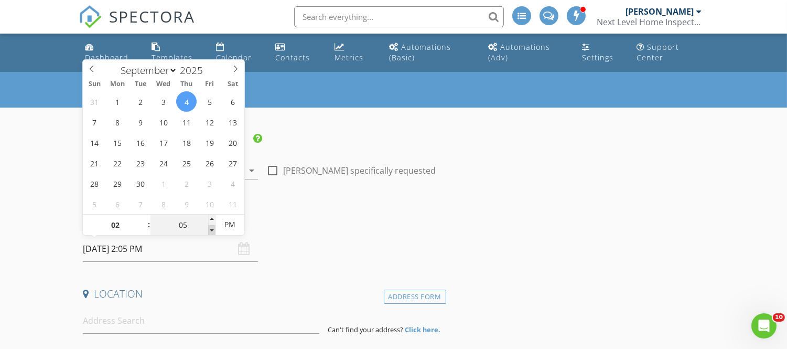
click at [213, 230] on span at bounding box center [211, 230] width 7 height 10
type input "00"
type input "[DATE] 2:00 PM"
click at [213, 230] on span at bounding box center [211, 230] width 7 height 10
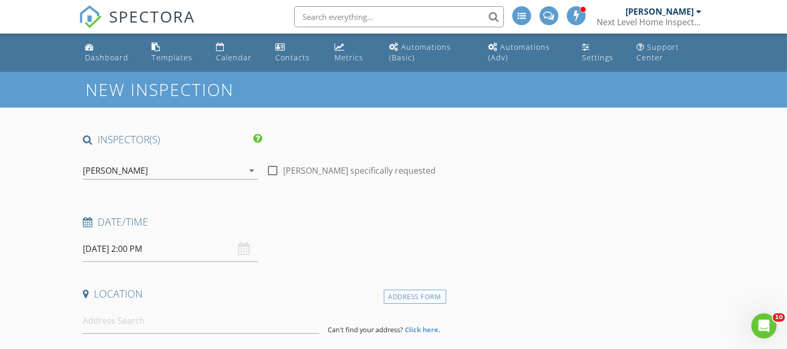
click at [223, 287] on h4 "Location" at bounding box center [262, 294] width 359 height 14
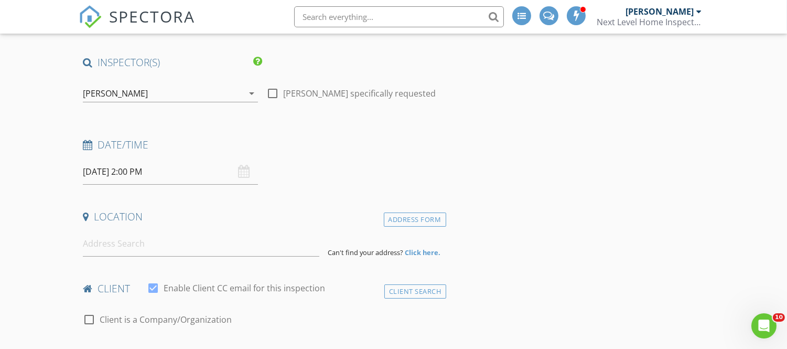
scroll to position [82, 0]
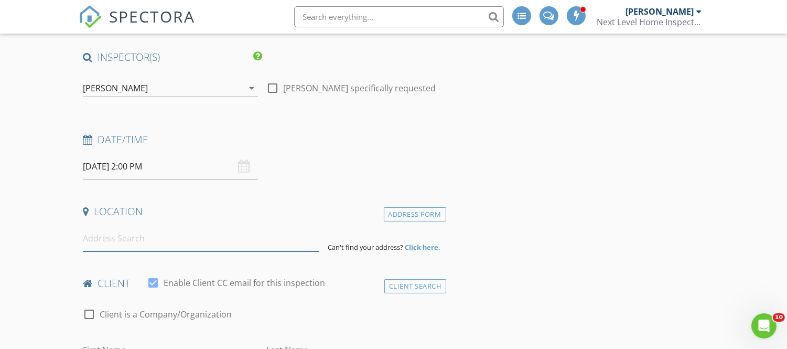
click at [155, 240] on input at bounding box center [201, 238] width 236 height 26
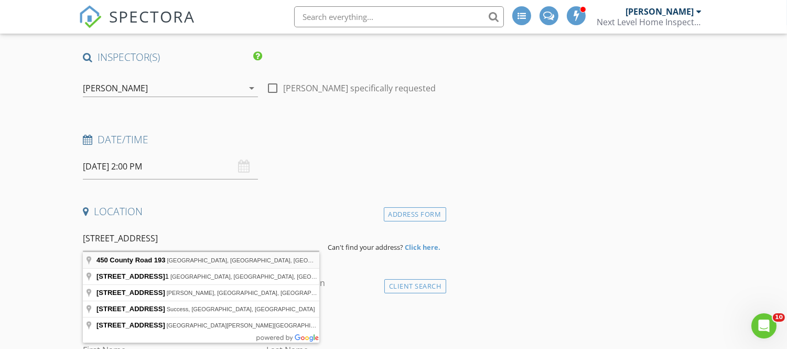
type input "450 County Road 193, Haleyville, AL, USA"
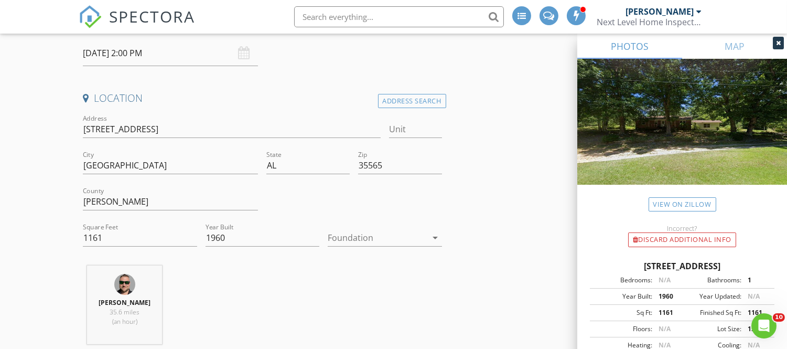
scroll to position [196, 0]
click at [354, 236] on div at bounding box center [377, 237] width 99 height 17
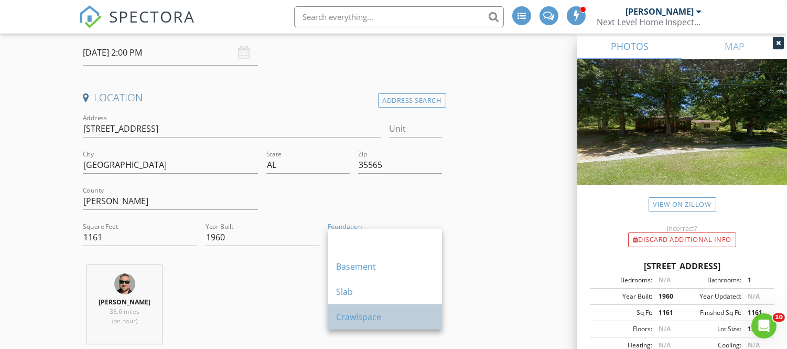
click at [366, 309] on div "Crawlspace" at bounding box center [385, 316] width 98 height 25
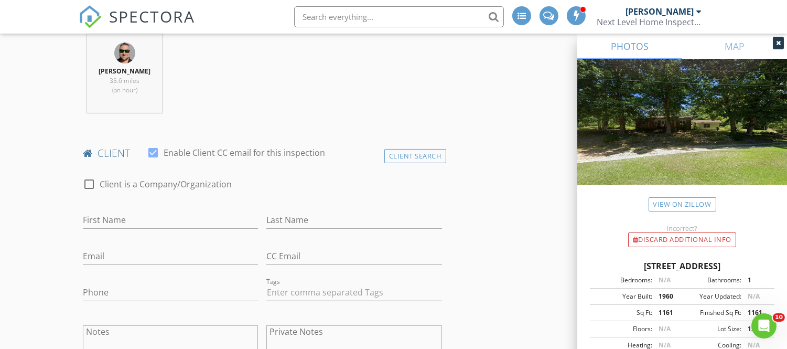
scroll to position [429, 0]
click at [403, 150] on div "Client Search" at bounding box center [415, 154] width 62 height 14
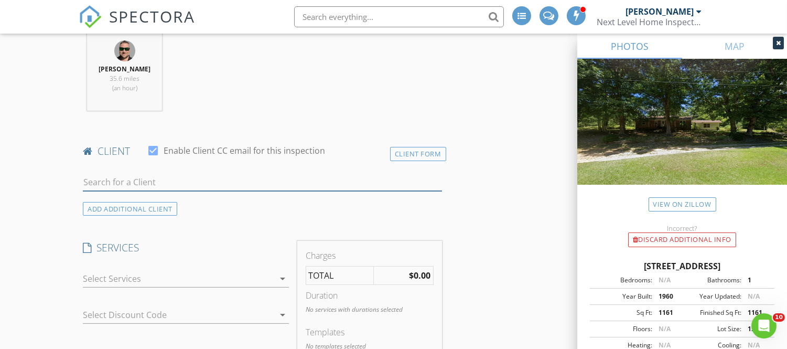
click at [212, 186] on input "text" at bounding box center [262, 182] width 359 height 17
type input "[PERSON_NAME]"
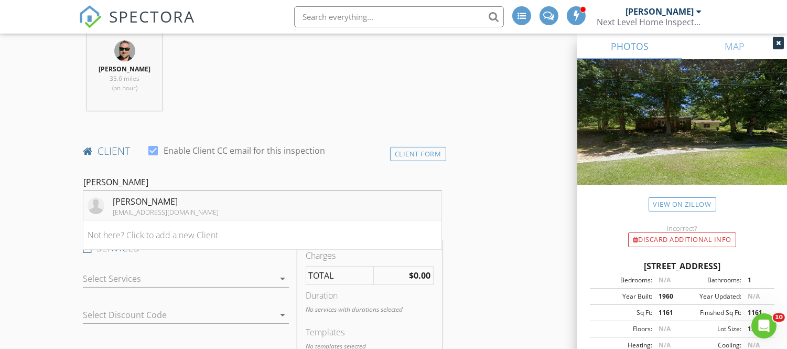
click at [170, 200] on div "[PERSON_NAME]" at bounding box center [166, 201] width 106 height 13
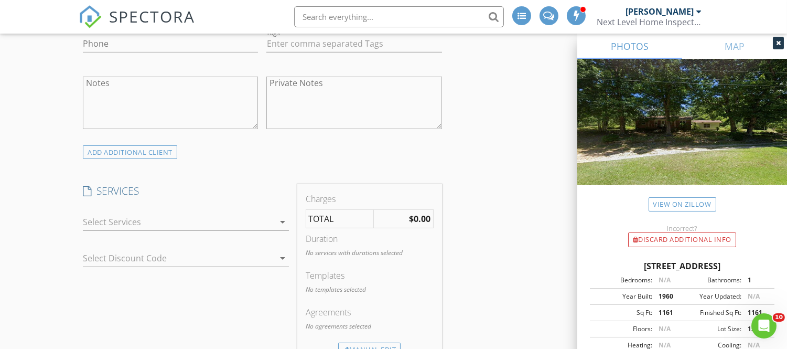
scroll to position [693, 0]
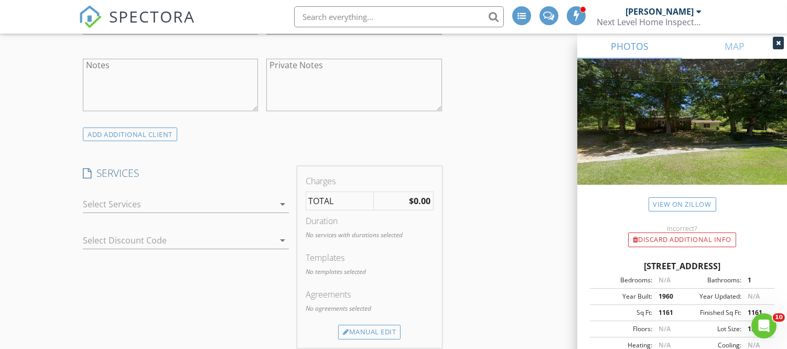
click at [168, 207] on div at bounding box center [178, 204] width 191 height 17
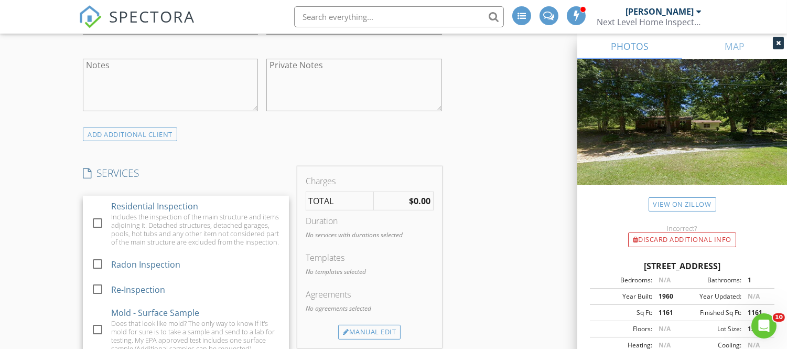
click at [168, 207] on div "Residential Inspection" at bounding box center [154, 206] width 87 height 13
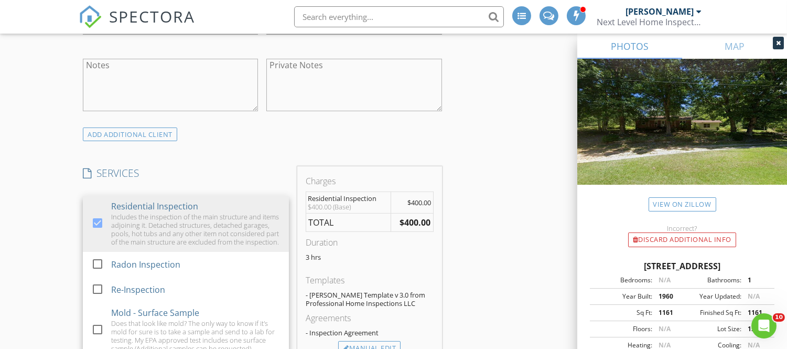
click at [223, 164] on div "INSPECTOR(S) check_box Eric West PRIMARY Eric West arrow_drop_down check_box_ou…" at bounding box center [262, 345] width 367 height 1811
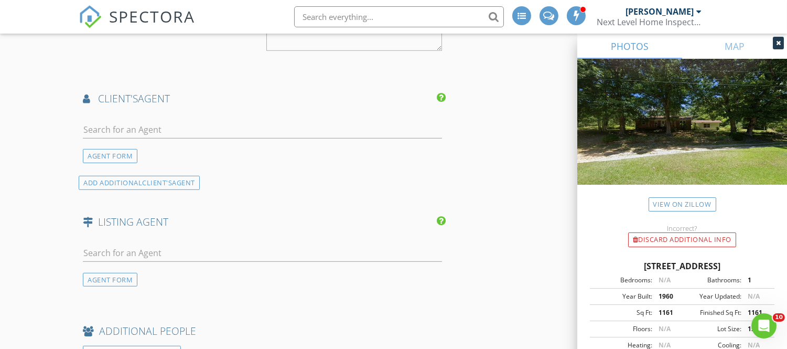
scroll to position [1192, 0]
click at [211, 131] on input "text" at bounding box center [262, 128] width 359 height 17
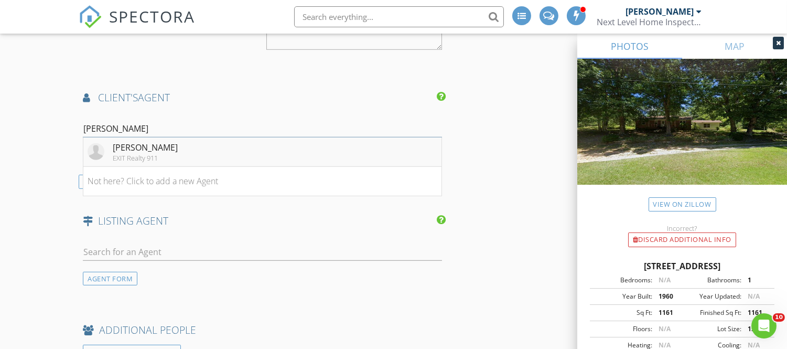
type input "[PERSON_NAME]"
click at [168, 149] on li "Reba Hicks EXIT Realty 911" at bounding box center [262, 151] width 358 height 29
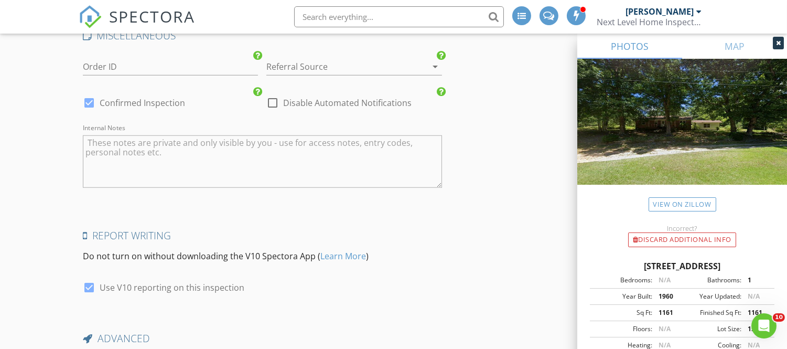
scroll to position [1881, 0]
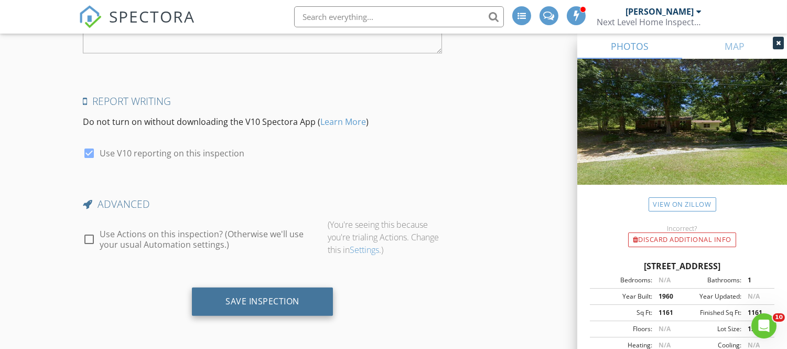
click at [283, 295] on div "Save Inspection" at bounding box center [262, 301] width 141 height 28
